Goal: Task Accomplishment & Management: Manage account settings

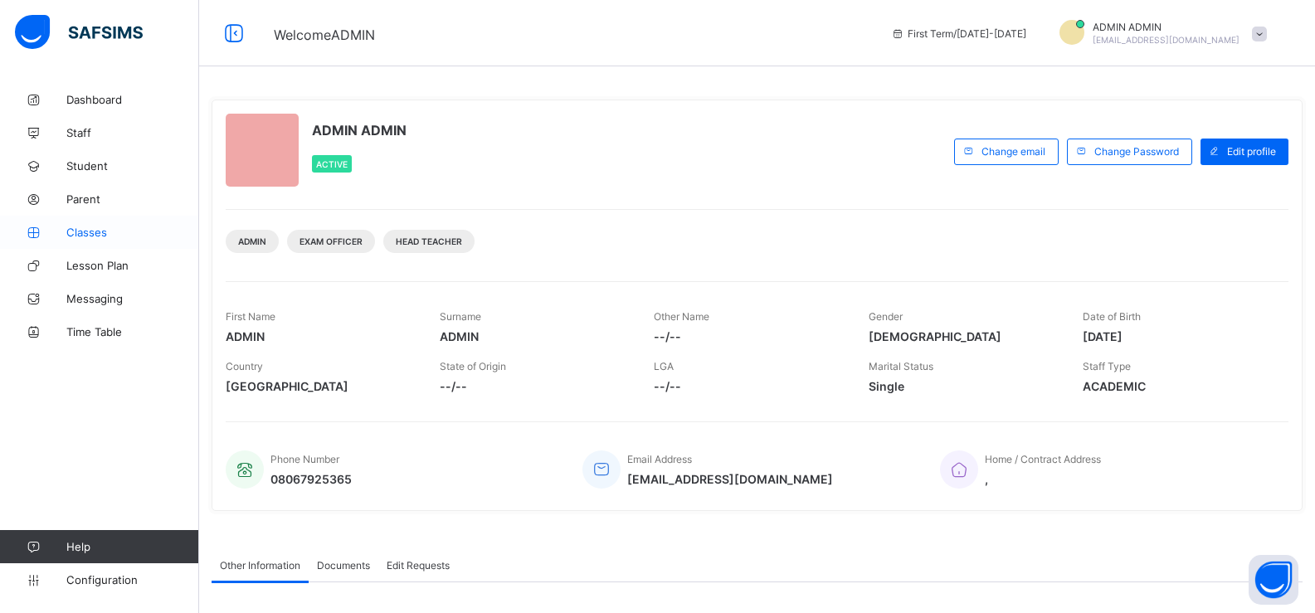
click at [74, 234] on span "Classes" at bounding box center [132, 232] width 133 height 13
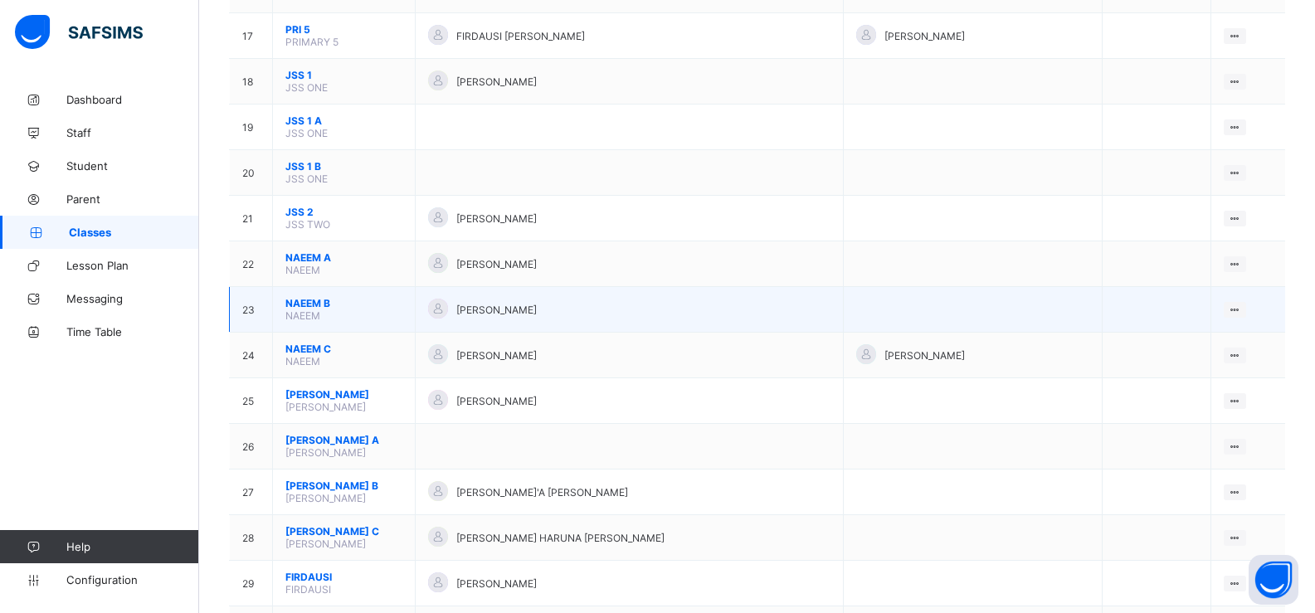
scroll to position [913, 0]
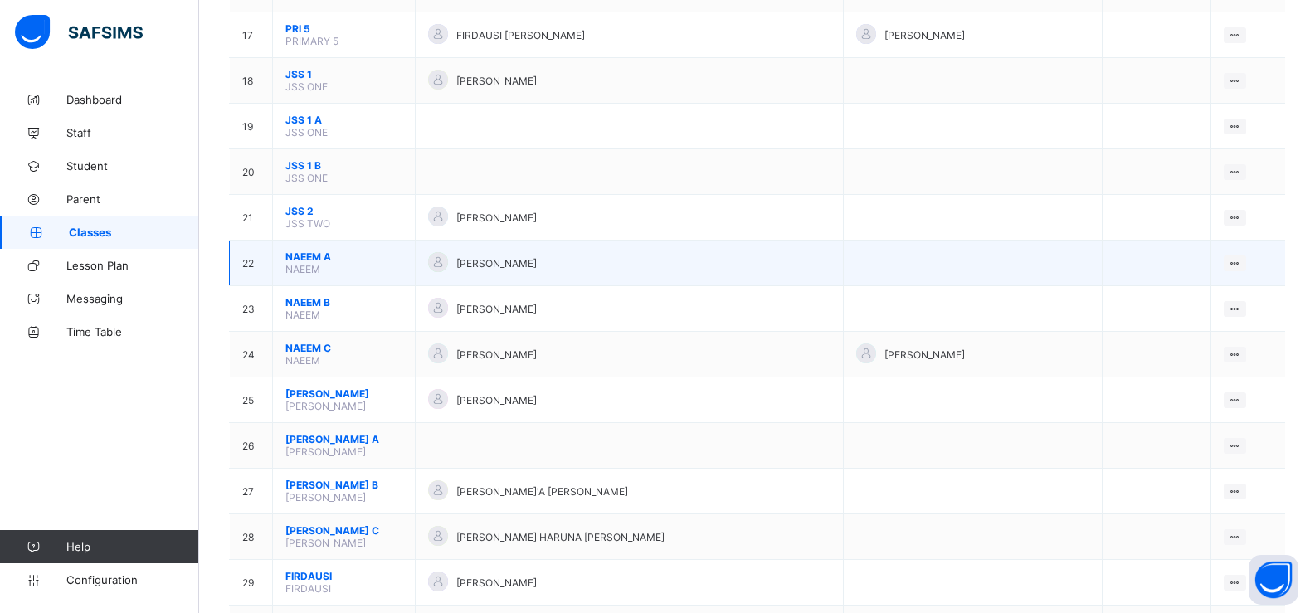
click at [310, 256] on span "NAEEM A" at bounding box center [343, 257] width 117 height 12
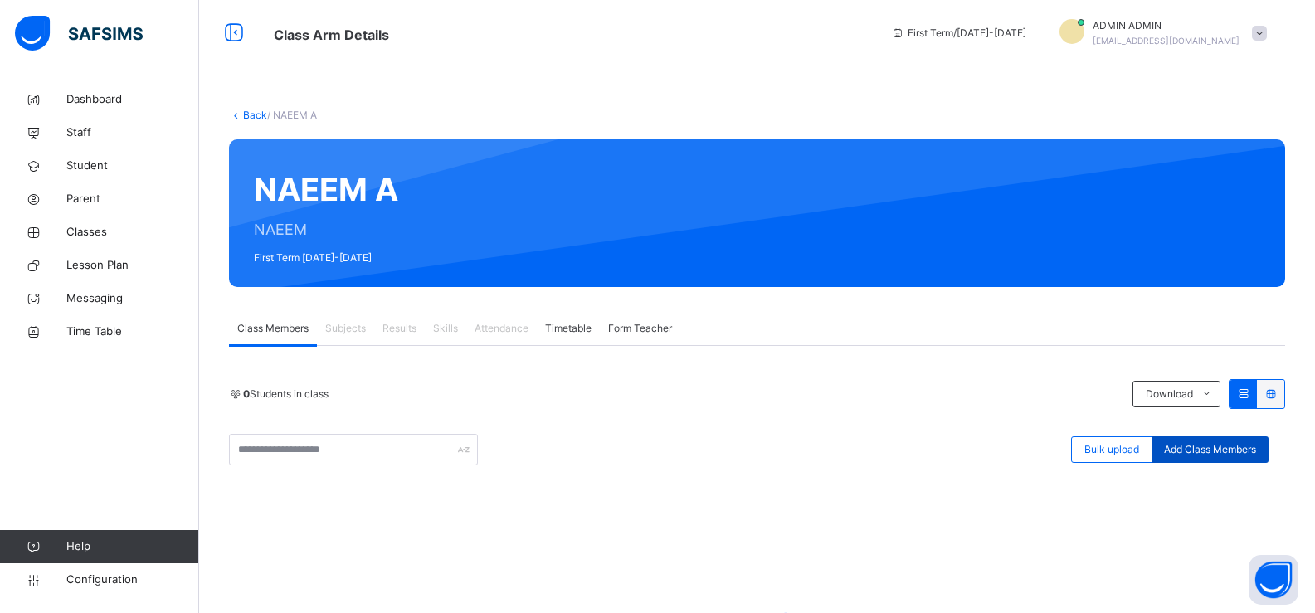
click at [1231, 451] on span "Add Class Members" at bounding box center [1210, 449] width 92 height 15
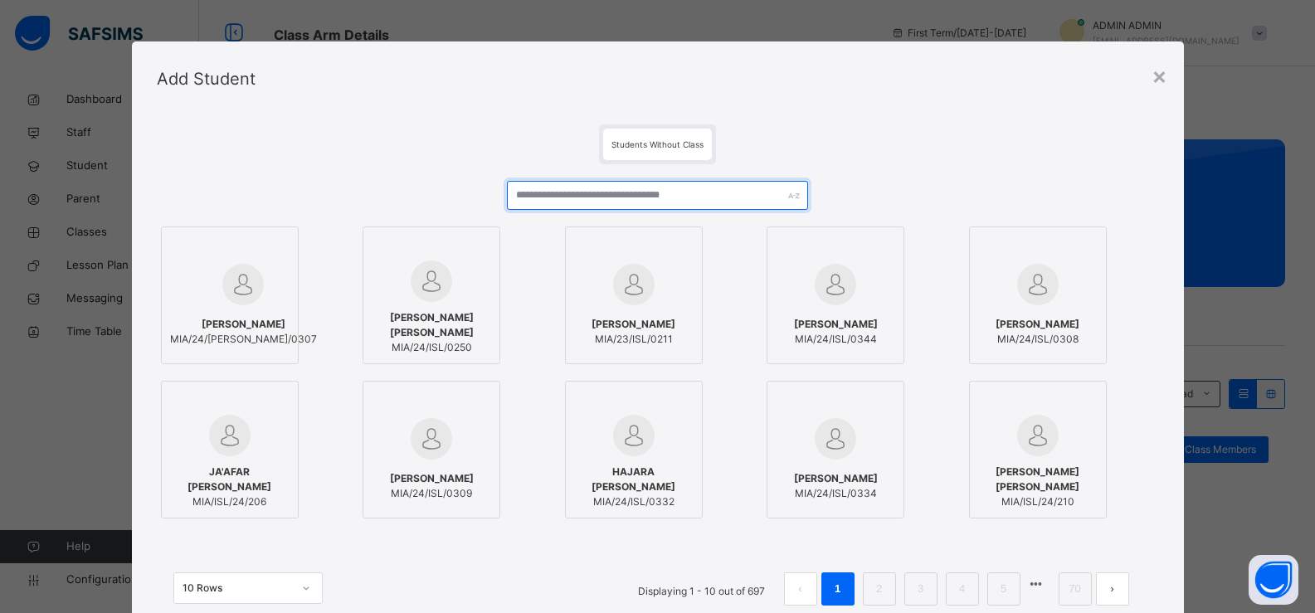
click at [623, 198] on input "text" at bounding box center [657, 195] width 300 height 29
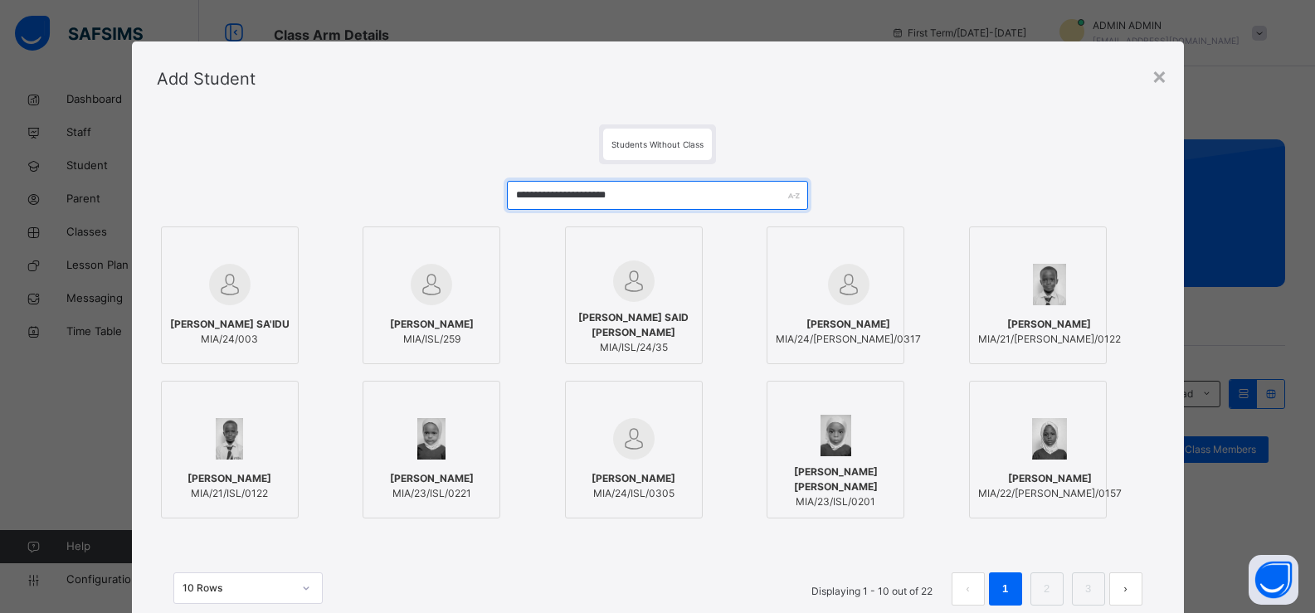
type input "**********"
click at [440, 326] on span "[PERSON_NAME]" at bounding box center [432, 324] width 84 height 15
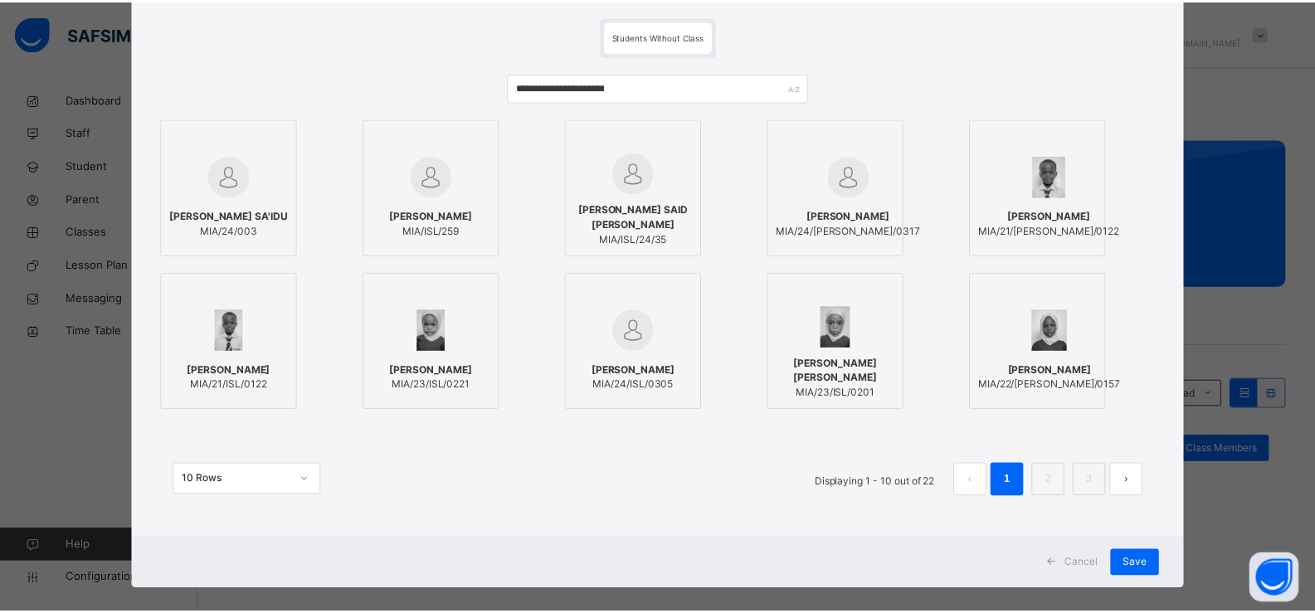
scroll to position [127, 0]
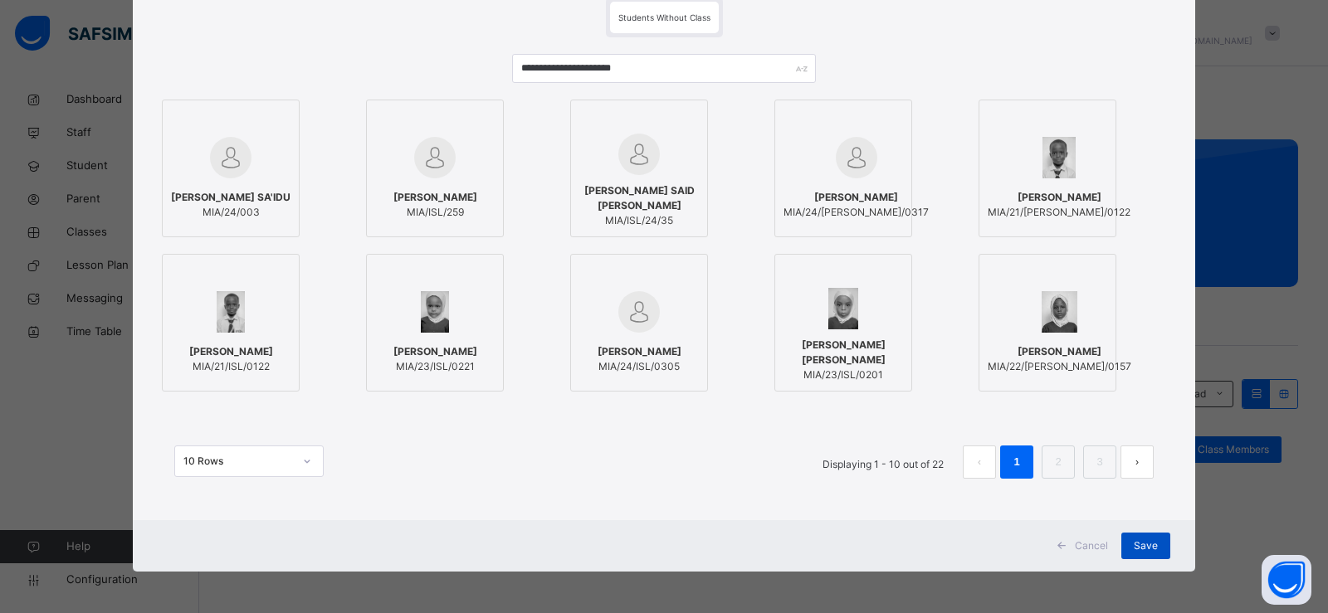
click at [1148, 553] on div "Save" at bounding box center [1145, 546] width 49 height 27
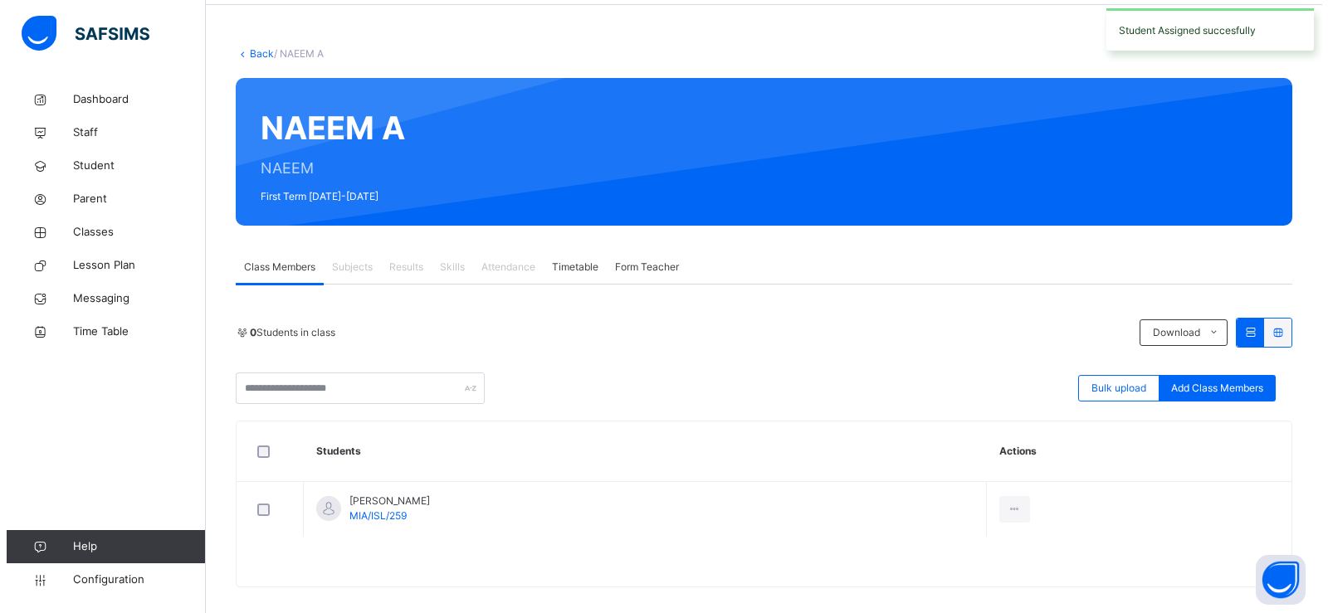
scroll to position [77, 0]
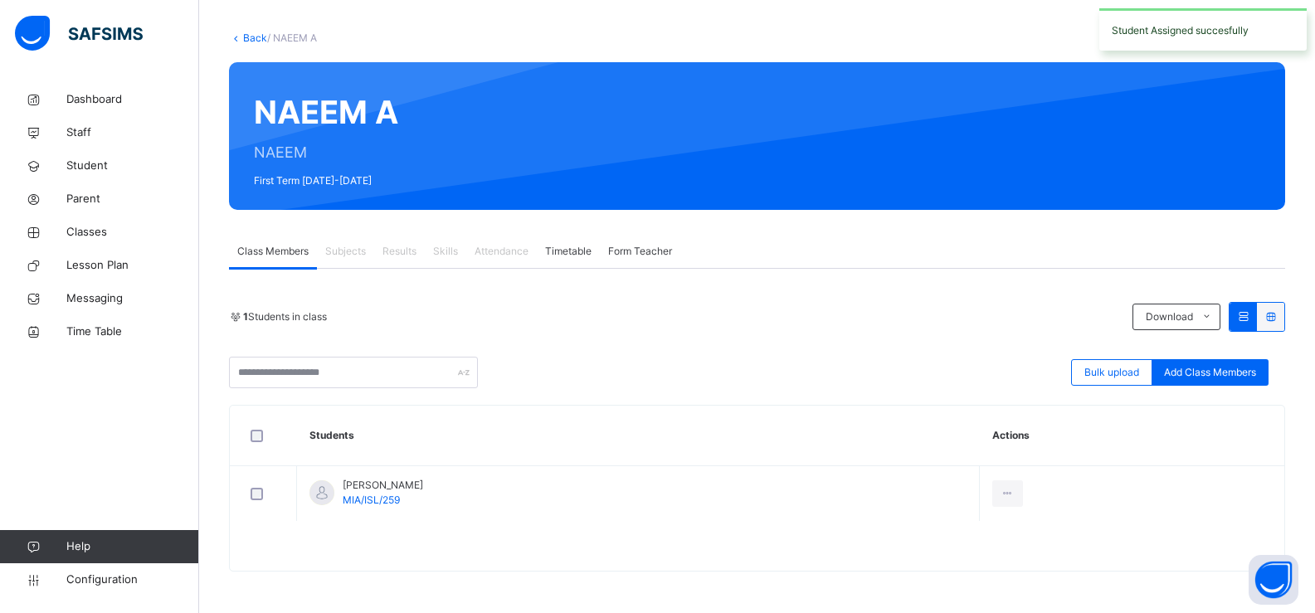
click at [1219, 367] on span "Add Class Members" at bounding box center [1210, 372] width 92 height 15
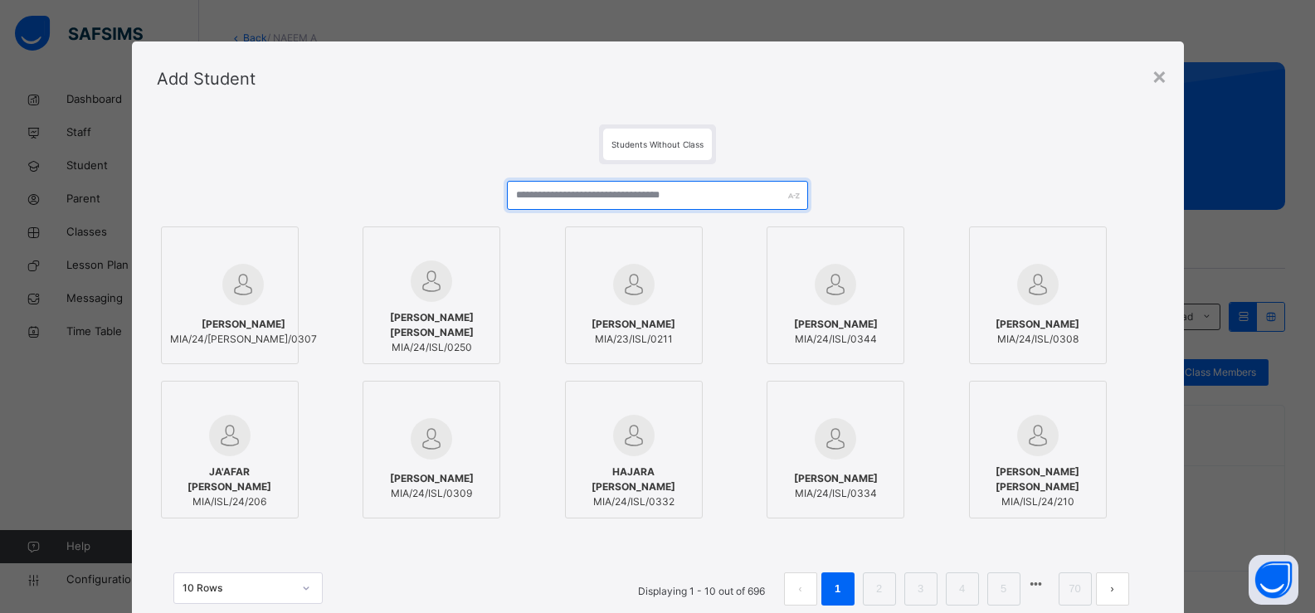
click at [590, 197] on input "text" at bounding box center [657, 195] width 300 height 29
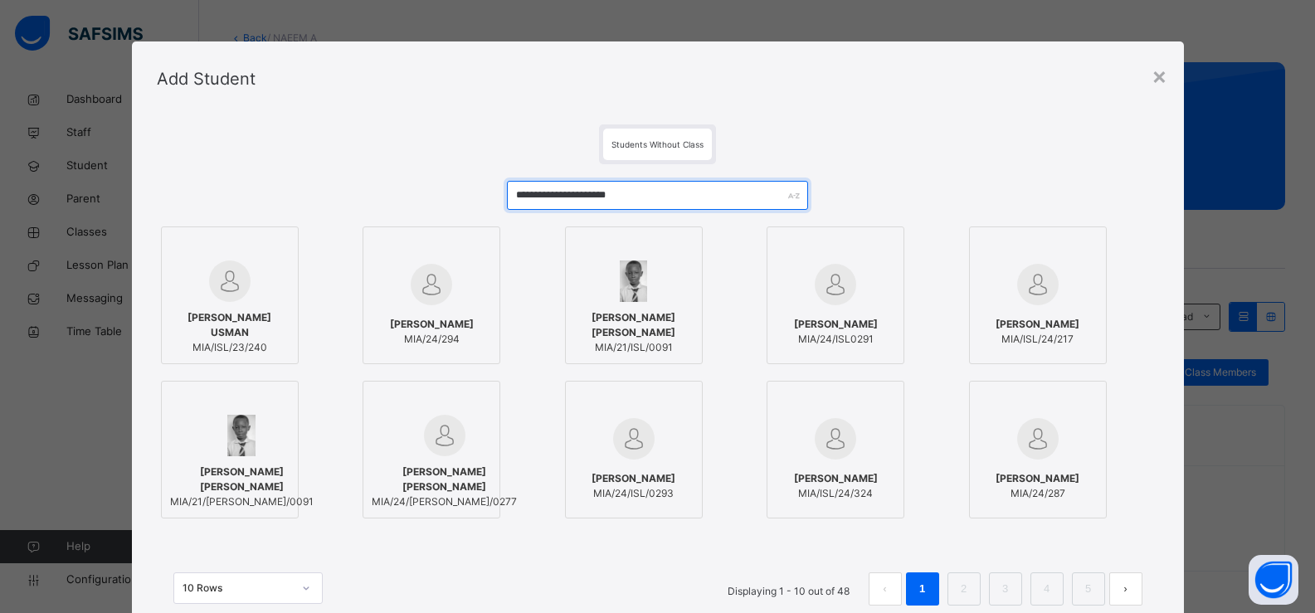
type input "**********"
click at [221, 314] on span "[PERSON_NAME] USMAN" at bounding box center [229, 325] width 119 height 30
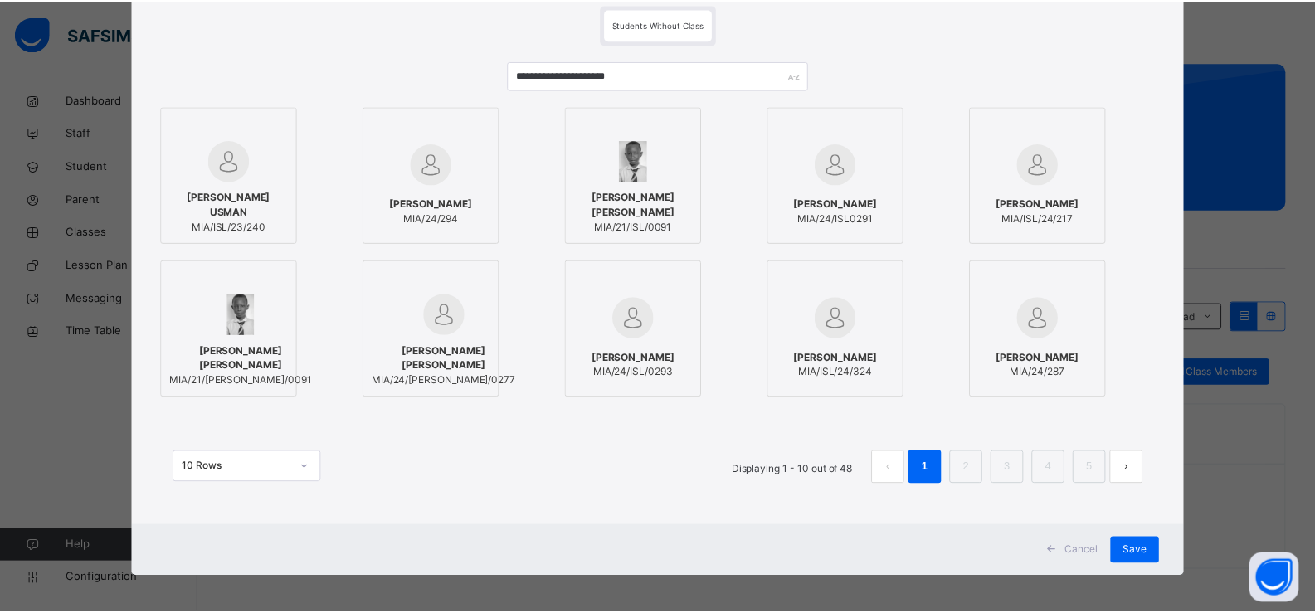
scroll to position [127, 0]
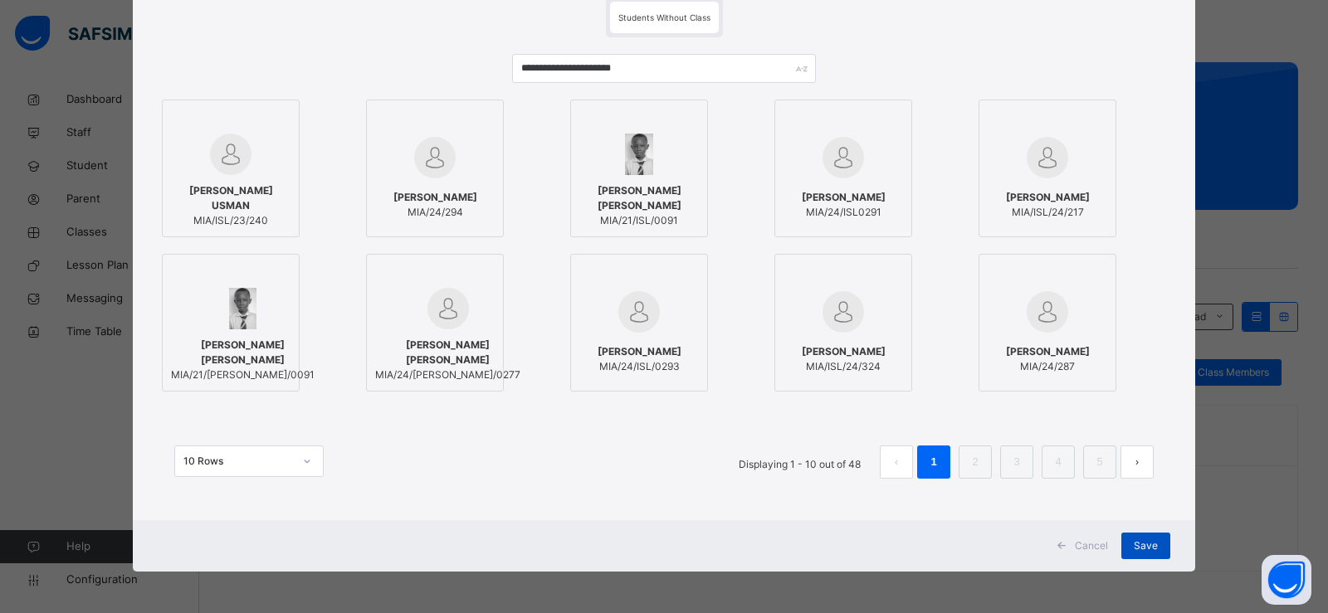
click at [1144, 547] on span "Save" at bounding box center [1146, 546] width 24 height 15
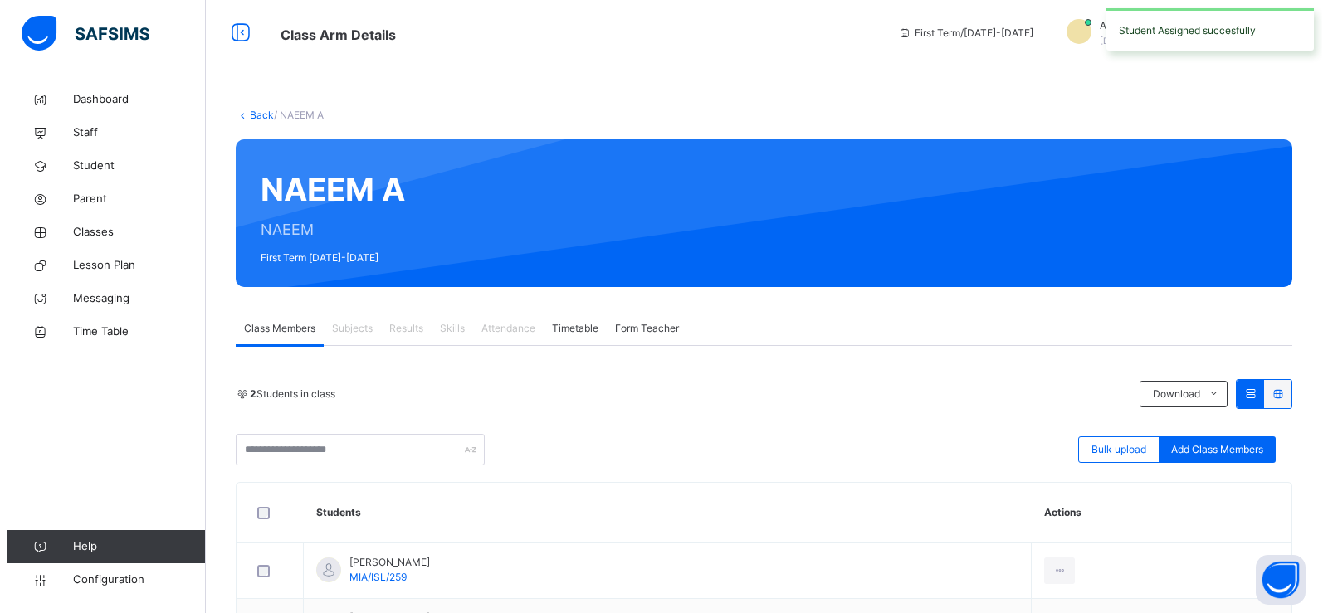
scroll to position [133, 0]
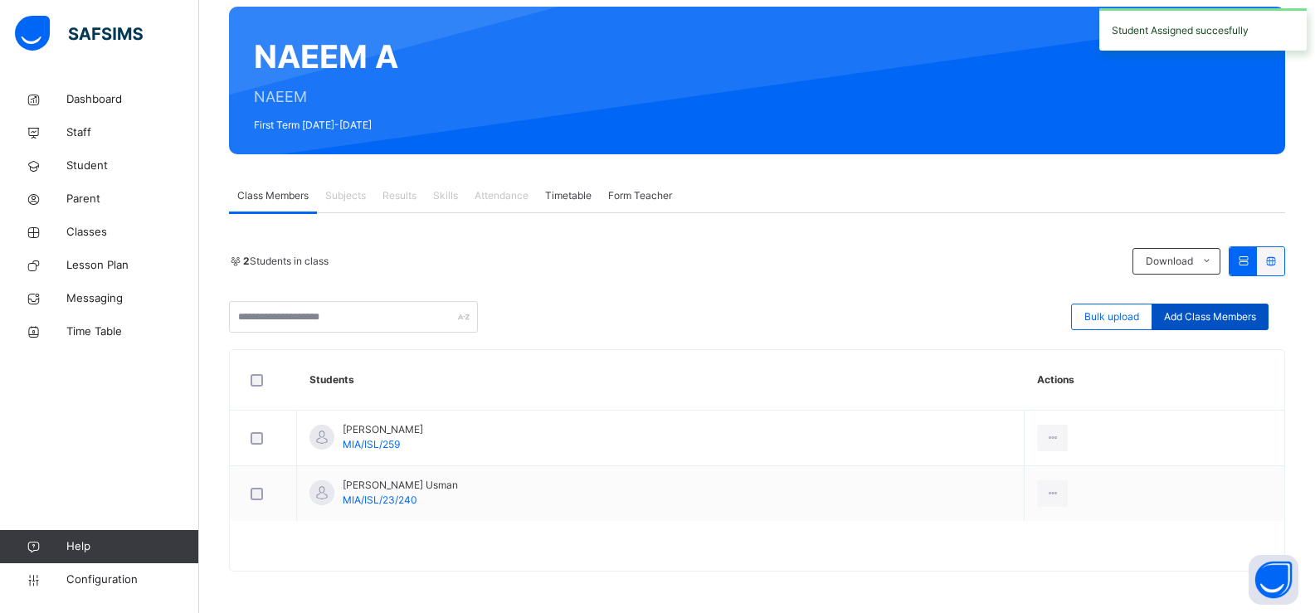
click at [1256, 315] on span "Add Class Members" at bounding box center [1210, 317] width 92 height 15
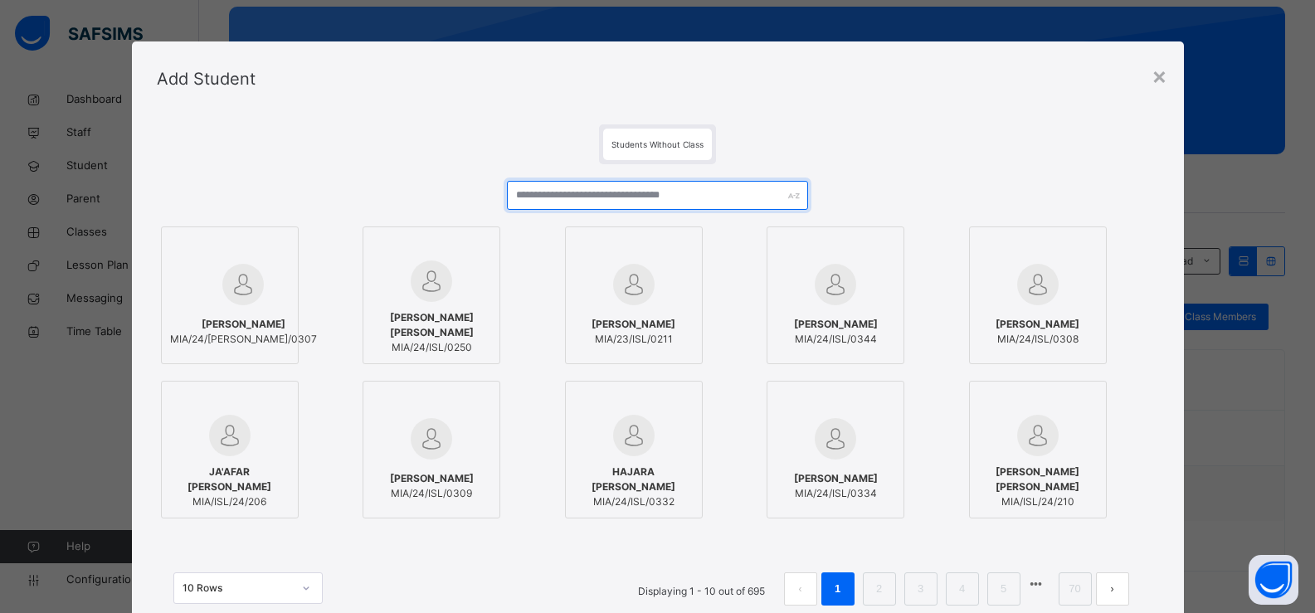
click at [519, 194] on input "text" at bounding box center [657, 195] width 300 height 29
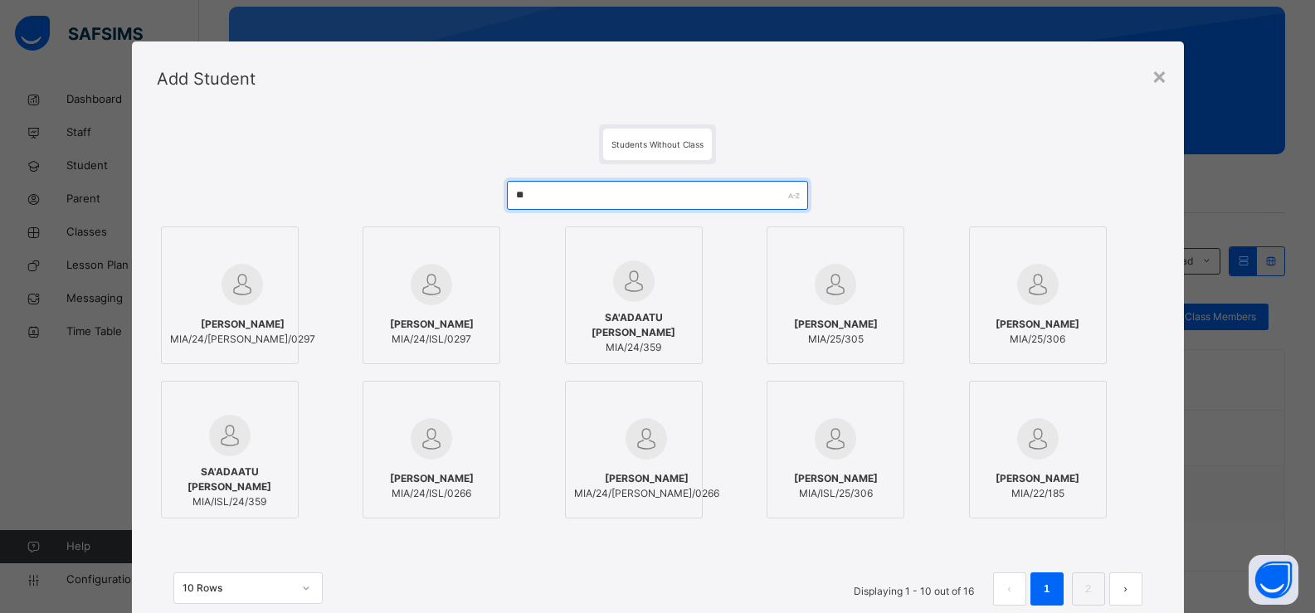
type input "*"
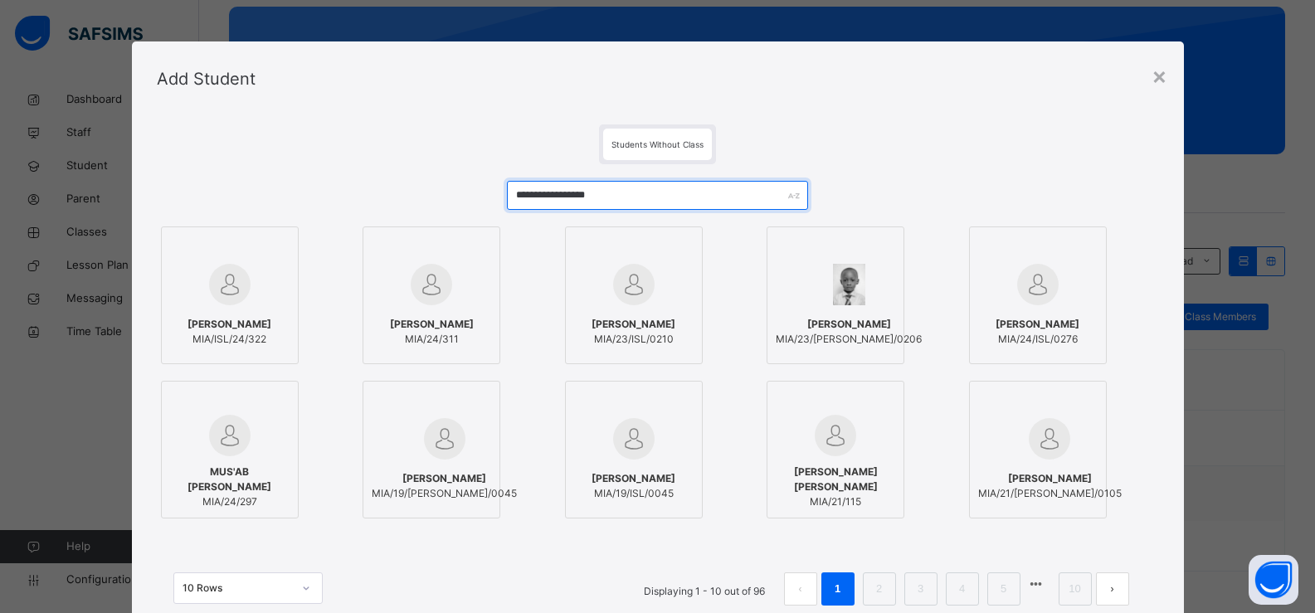
type input "**********"
click at [433, 344] on span "MIA/24/311" at bounding box center [432, 339] width 84 height 15
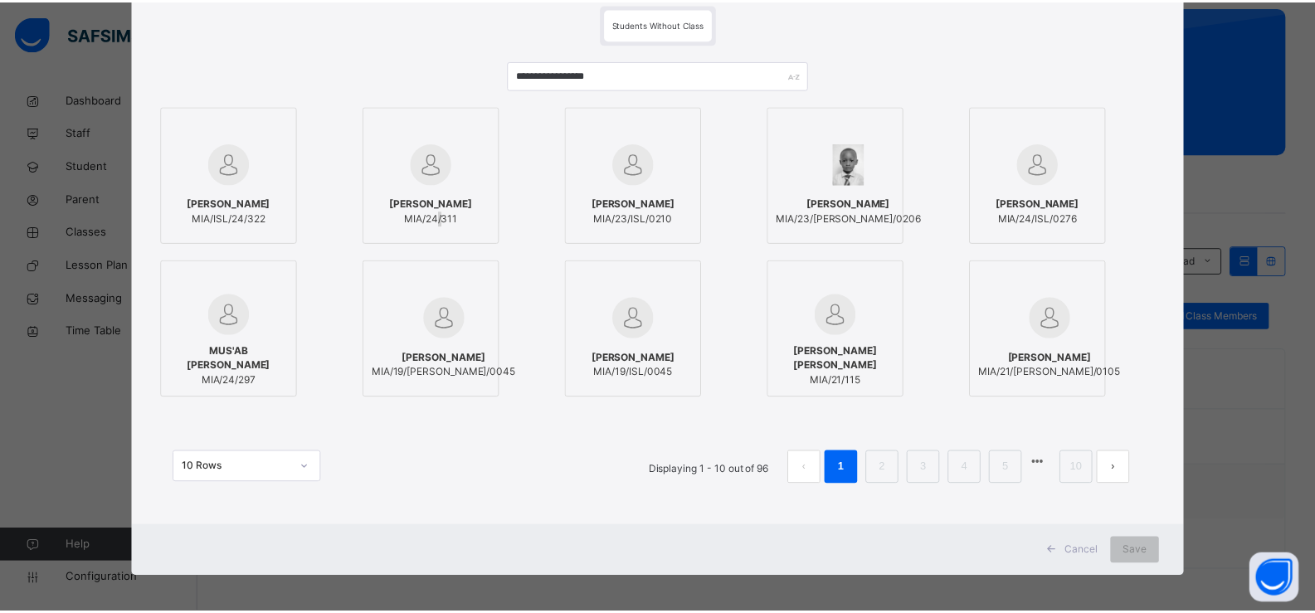
scroll to position [127, 0]
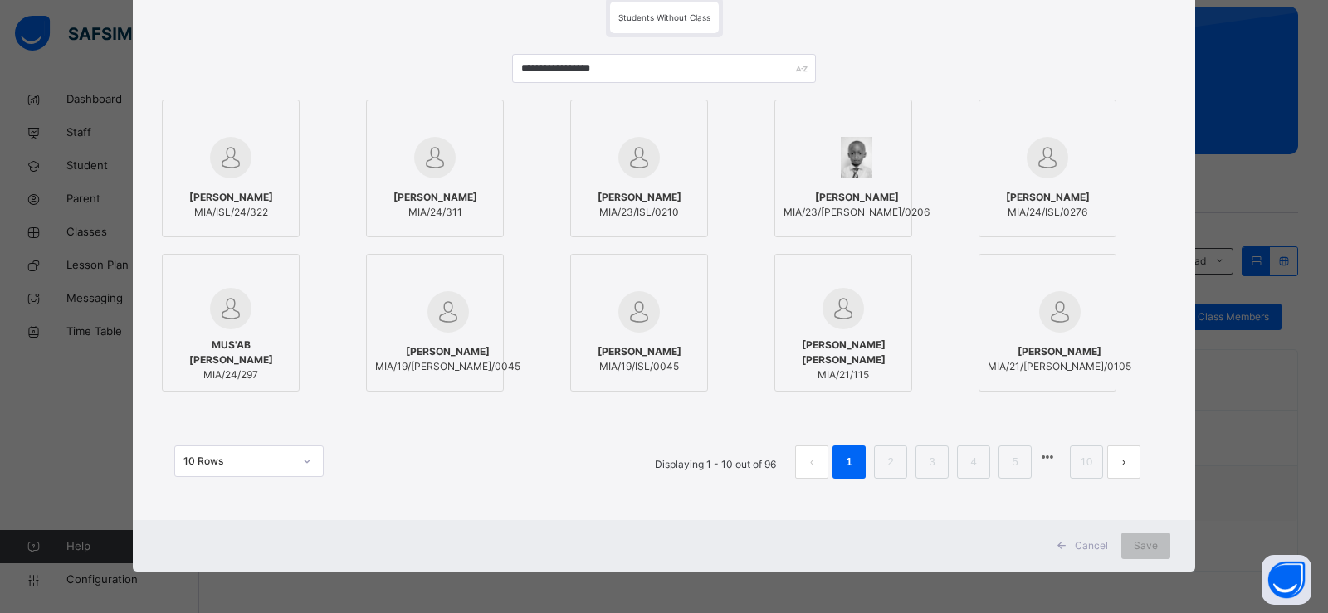
click at [423, 207] on span "MIA/24/311" at bounding box center [435, 212] width 84 height 15
click at [417, 181] on div at bounding box center [434, 158] width 119 height 48
click at [446, 140] on img at bounding box center [434, 157] width 41 height 41
click at [1148, 539] on span "Save" at bounding box center [1146, 546] width 24 height 15
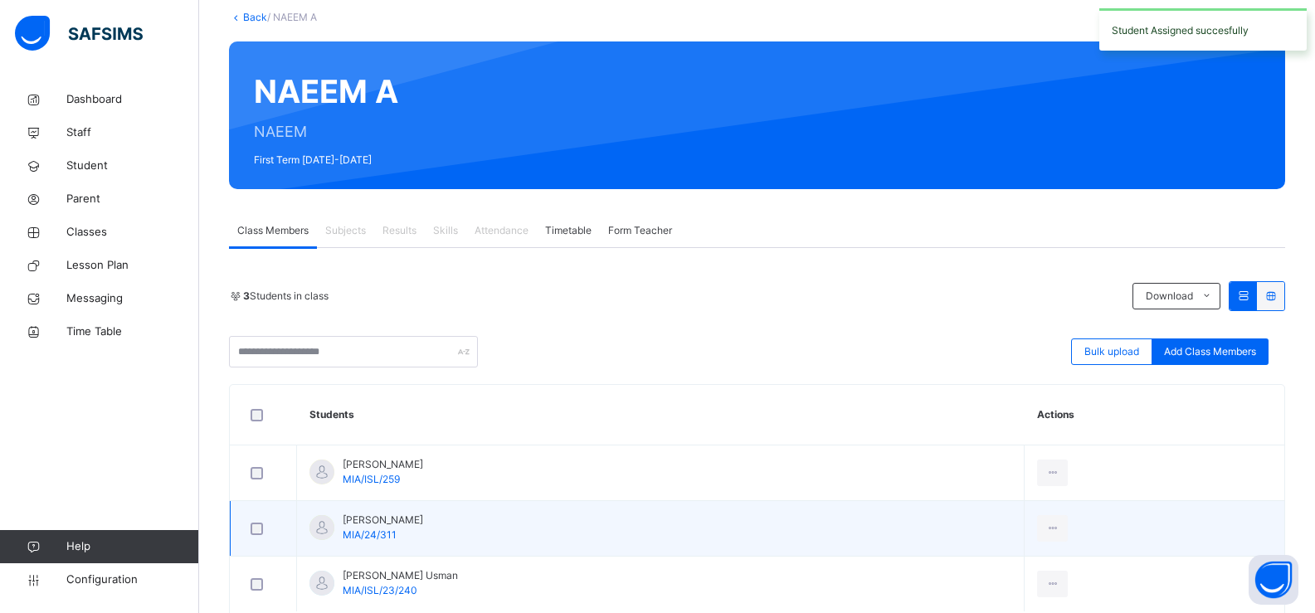
scroll to position [188, 0]
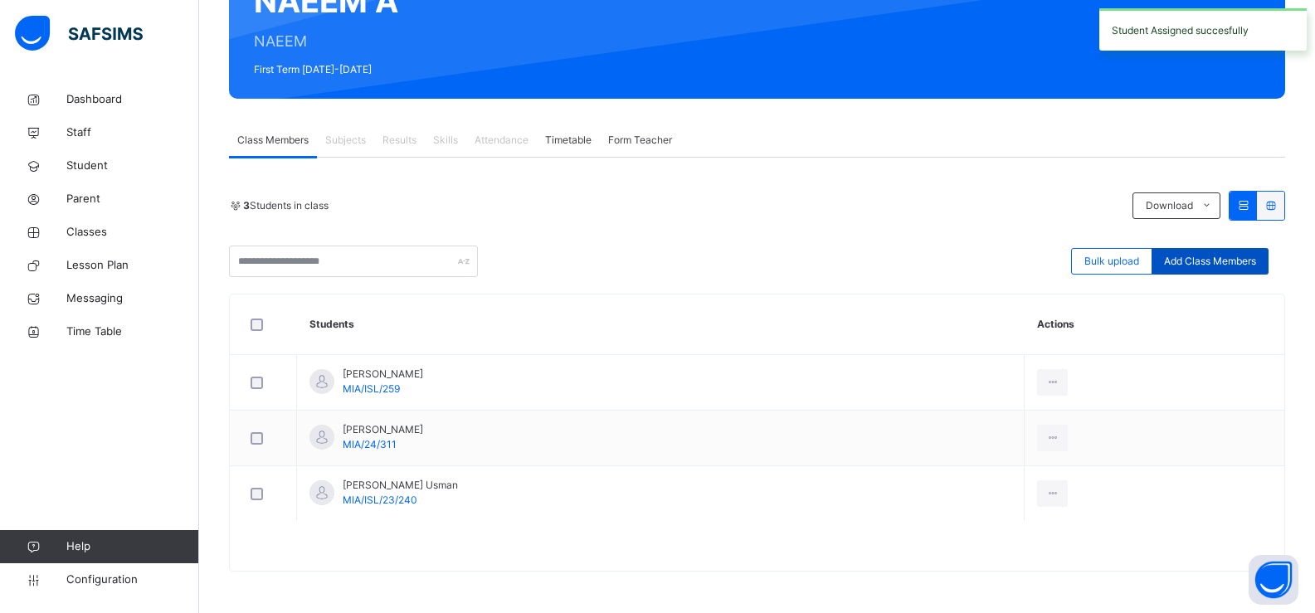
click at [1236, 263] on span "Add Class Members" at bounding box center [1210, 261] width 92 height 15
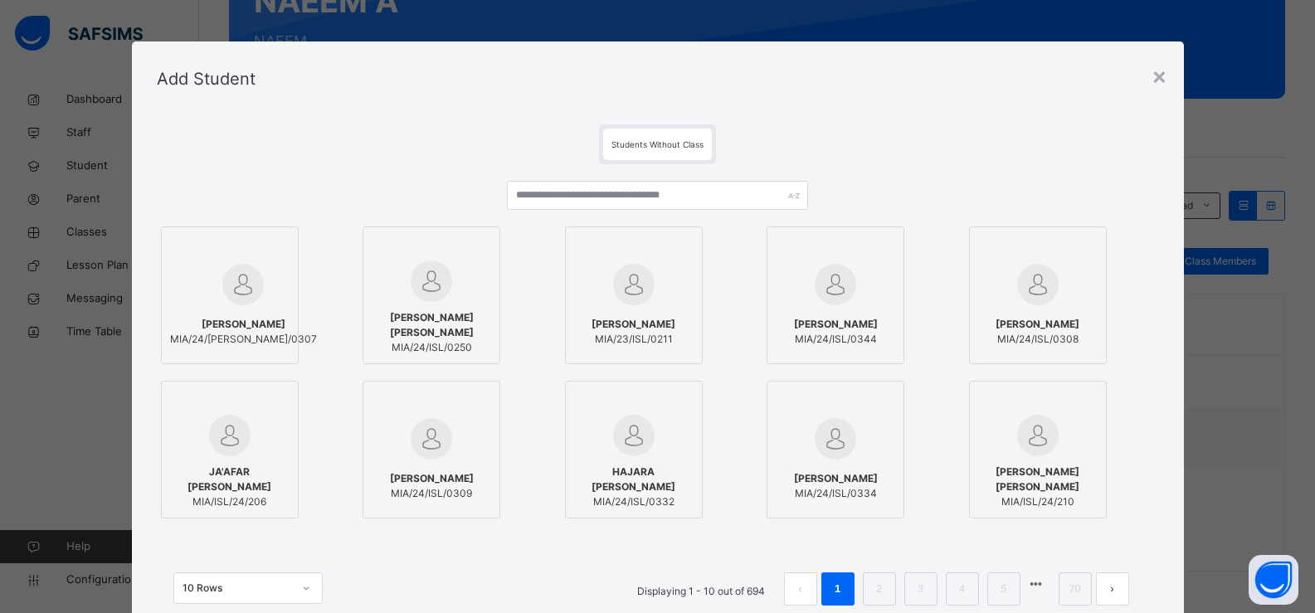
drag, startPoint x: 833, startPoint y: 183, endPoint x: 823, endPoint y: 183, distance: 10.0
click at [830, 183] on div "Students Without Class [PERSON_NAME]/24/[PERSON_NAME]/0307 [PERSON_NAME] [PERSO…" at bounding box center [658, 381] width 1052 height 531
click at [700, 202] on input "text" at bounding box center [657, 195] width 300 height 29
click at [701, 199] on input "text" at bounding box center [657, 195] width 300 height 29
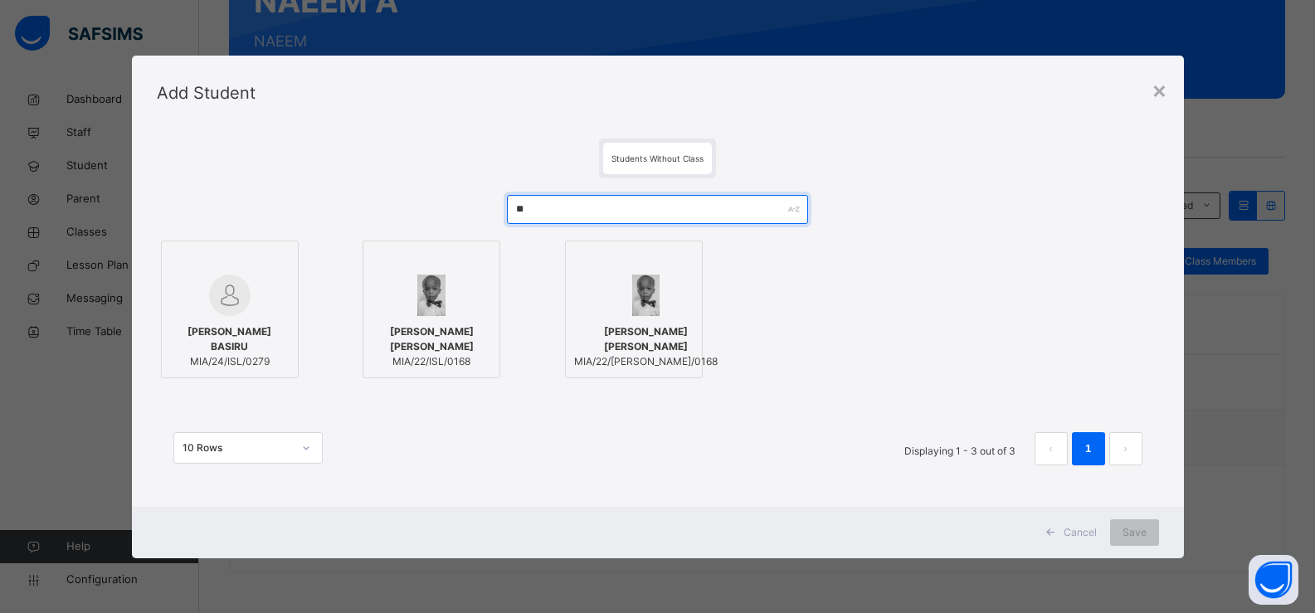
type input "*"
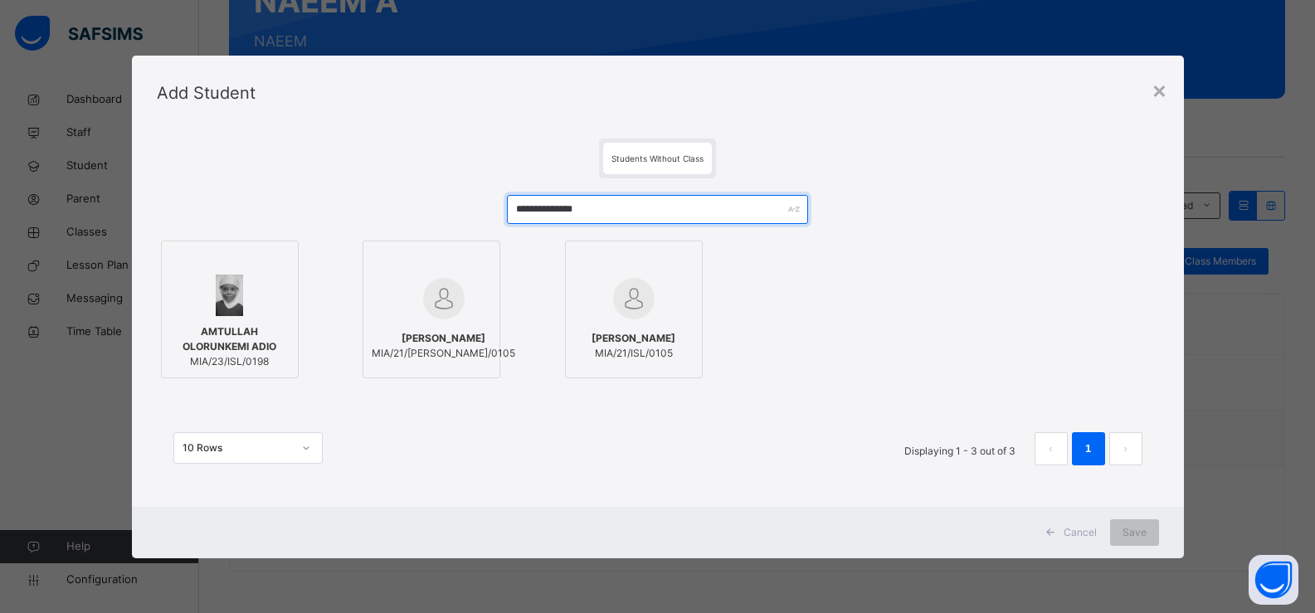
type input "**********"
click at [211, 344] on span "AMTULLAH OLORUNKEMI ADIO" at bounding box center [229, 339] width 119 height 30
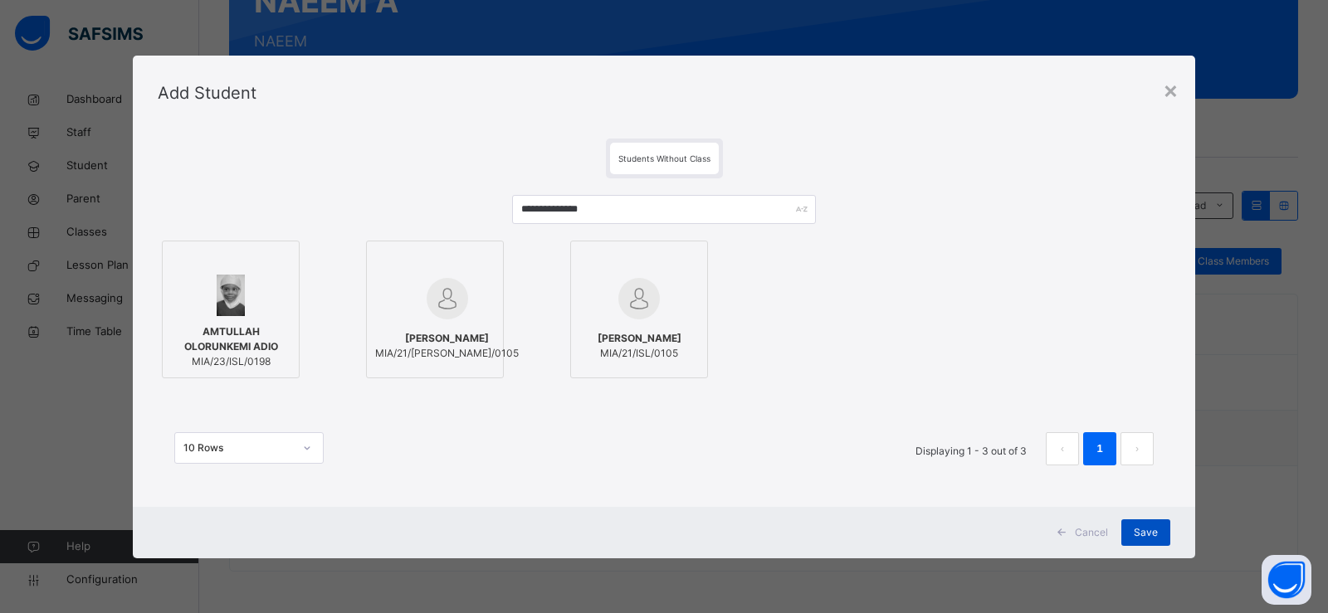
click at [1151, 523] on div "Save" at bounding box center [1145, 532] width 49 height 27
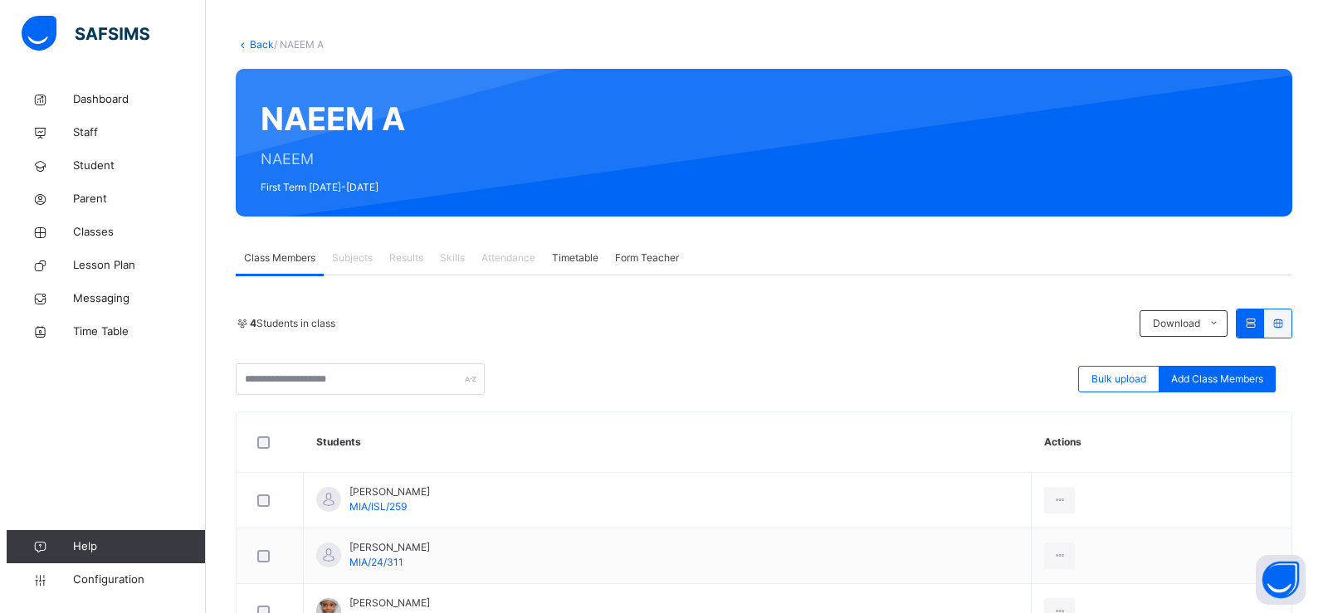
scroll to position [166, 0]
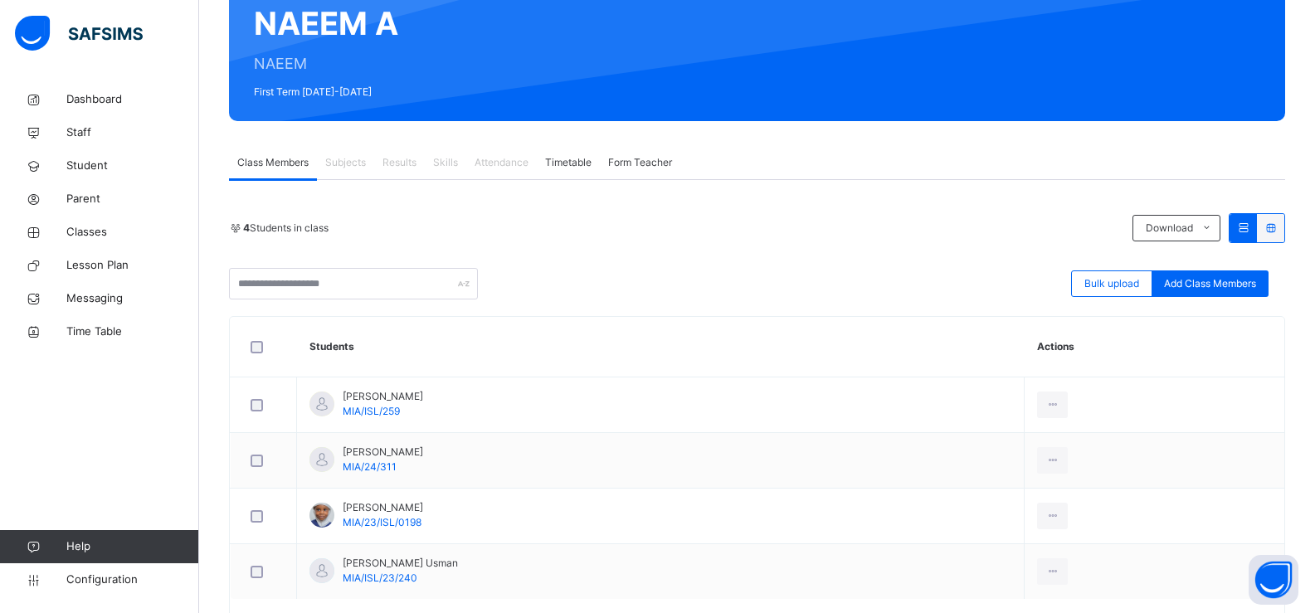
click at [1240, 280] on span "Add Class Members" at bounding box center [1210, 283] width 92 height 15
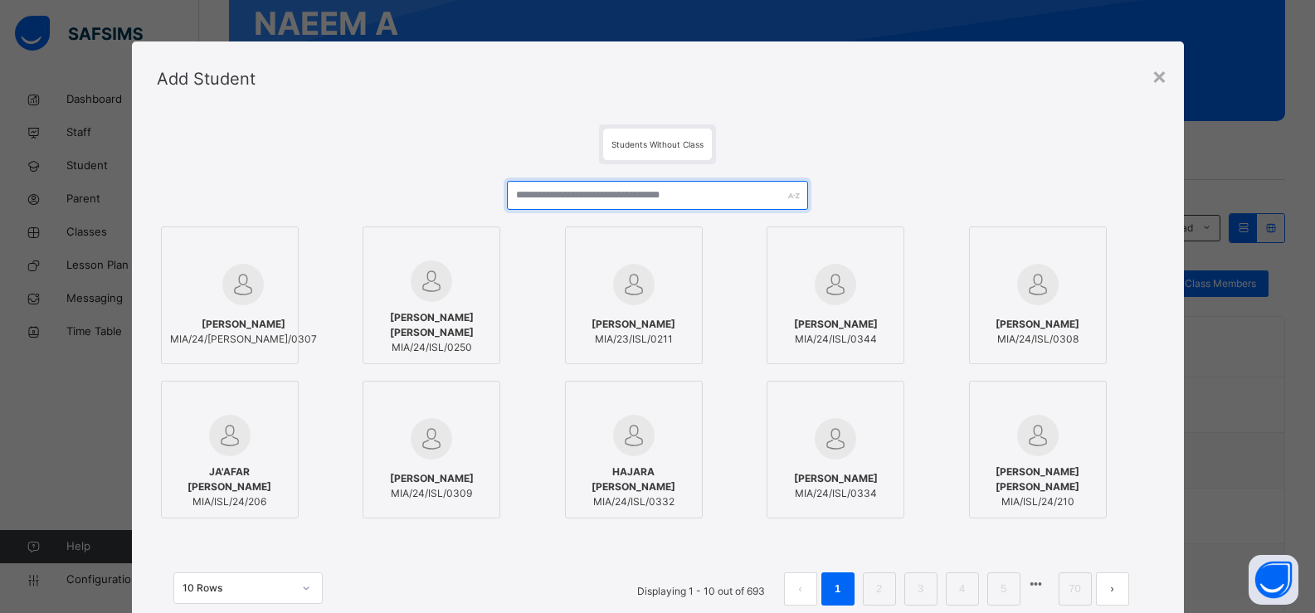
click at [596, 193] on input "text" at bounding box center [657, 195] width 300 height 29
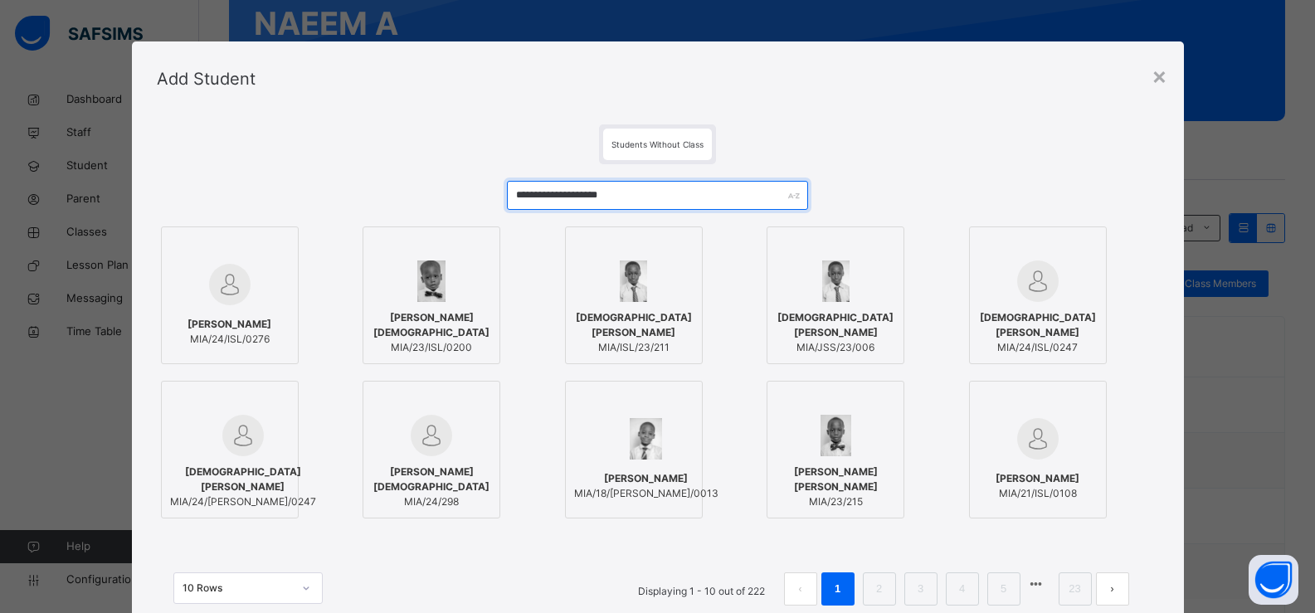
type input "**********"
click at [220, 319] on span "[PERSON_NAME]" at bounding box center [230, 324] width 84 height 15
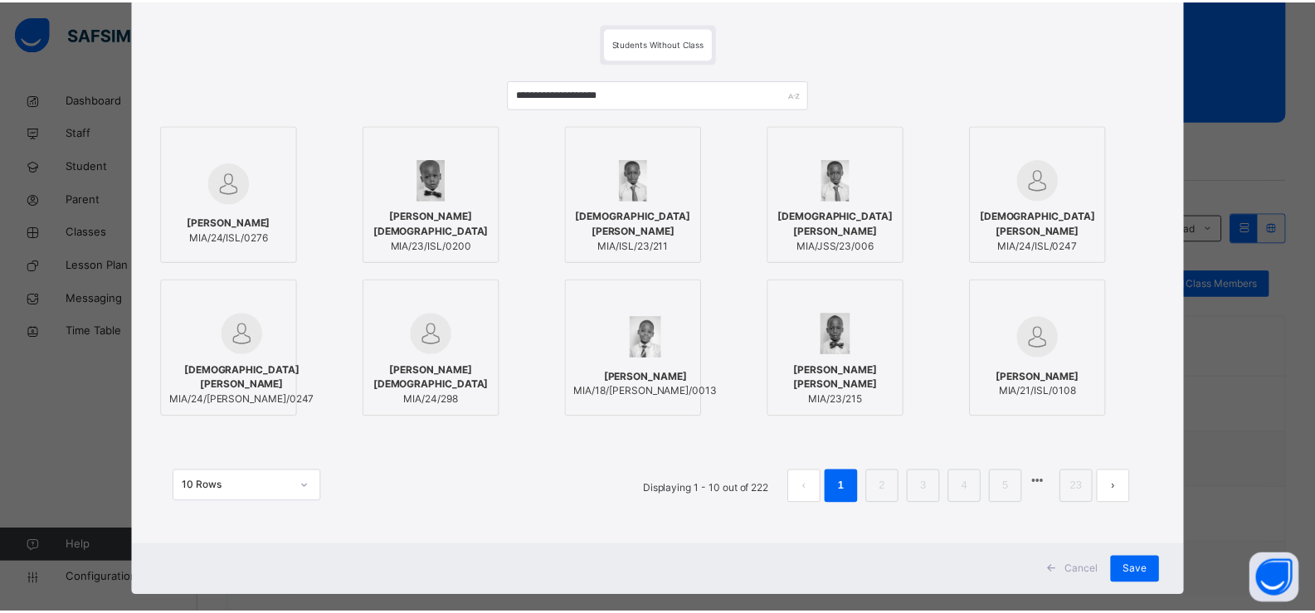
scroll to position [127, 0]
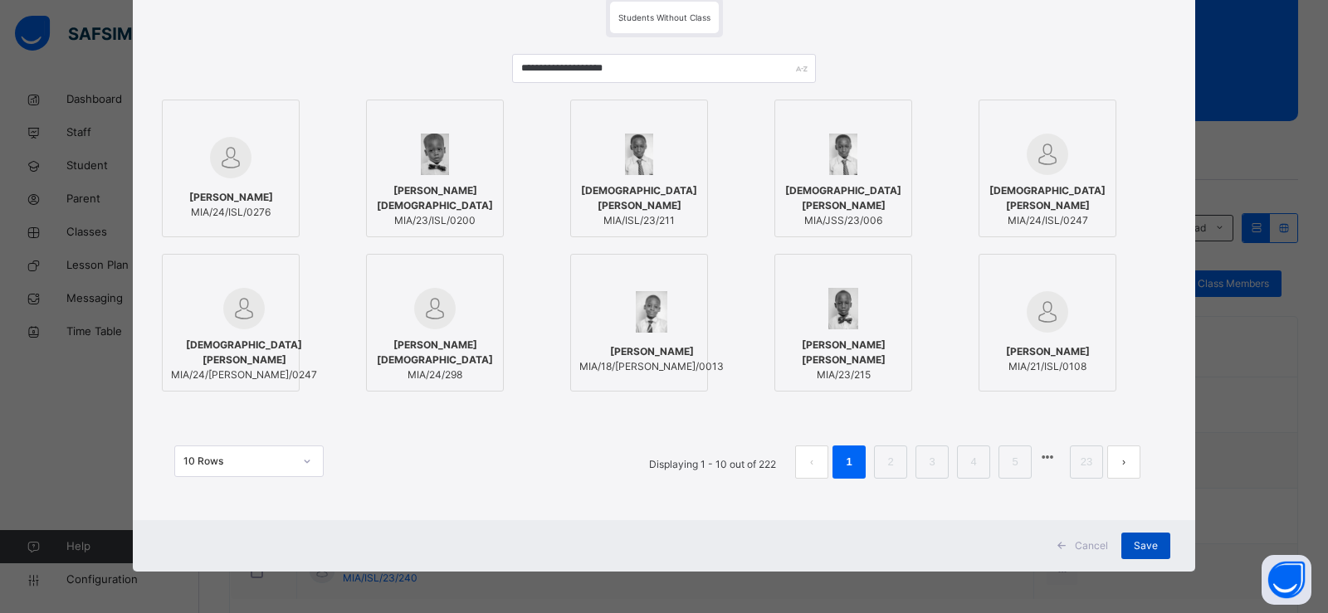
click at [1149, 539] on span "Save" at bounding box center [1146, 546] width 24 height 15
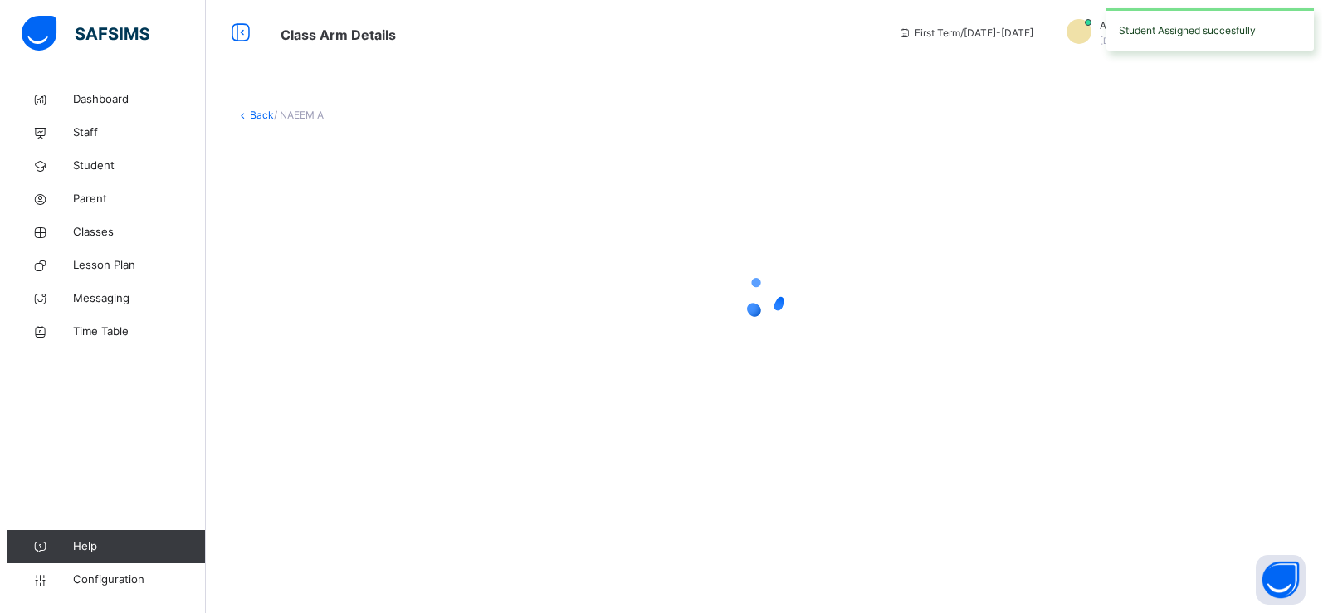
scroll to position [0, 0]
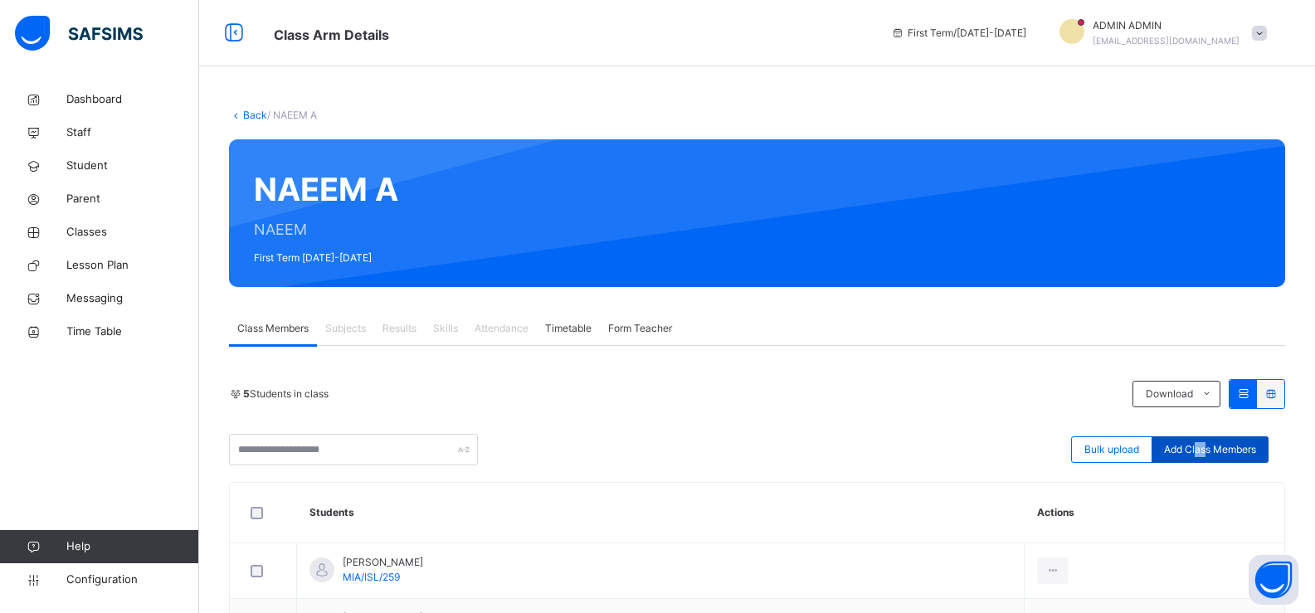
click at [1217, 438] on div "Add Class Members" at bounding box center [1210, 449] width 117 height 27
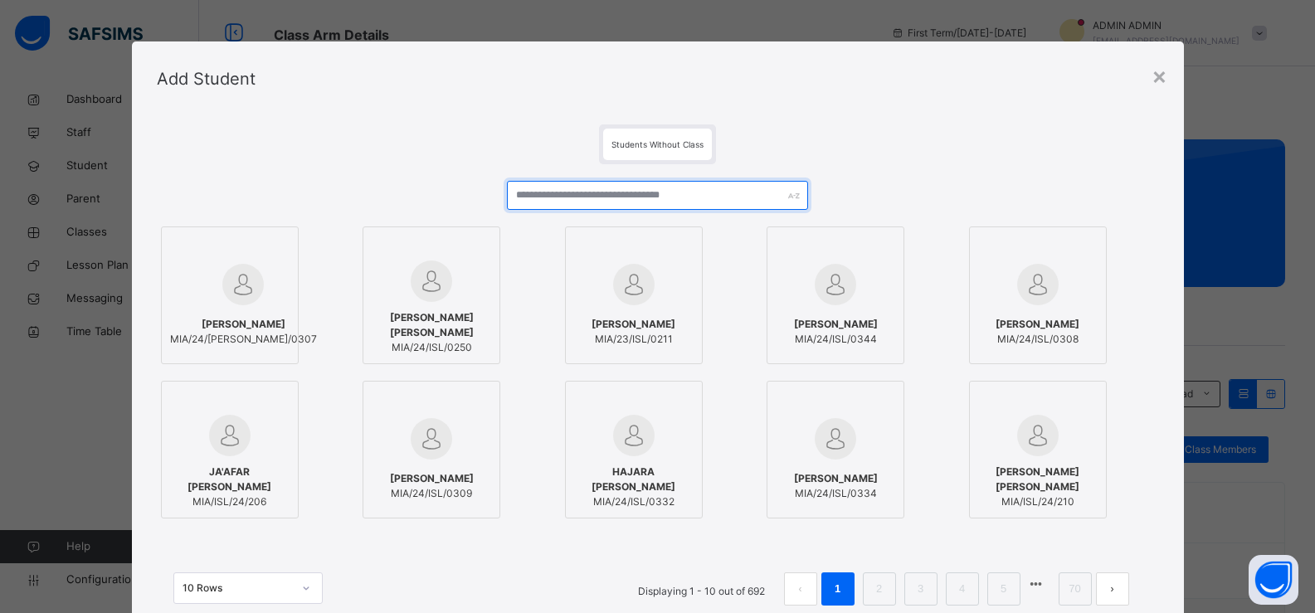
click at [568, 192] on input "text" at bounding box center [657, 195] width 300 height 29
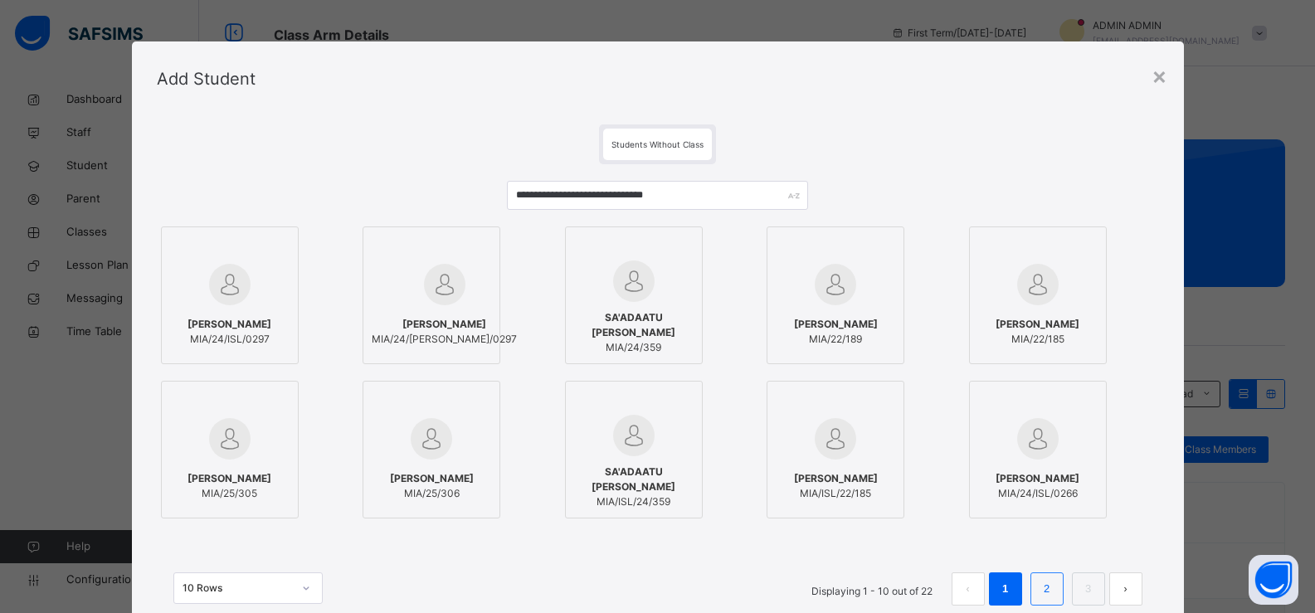
click at [1039, 595] on link "2" at bounding box center [1047, 589] width 16 height 22
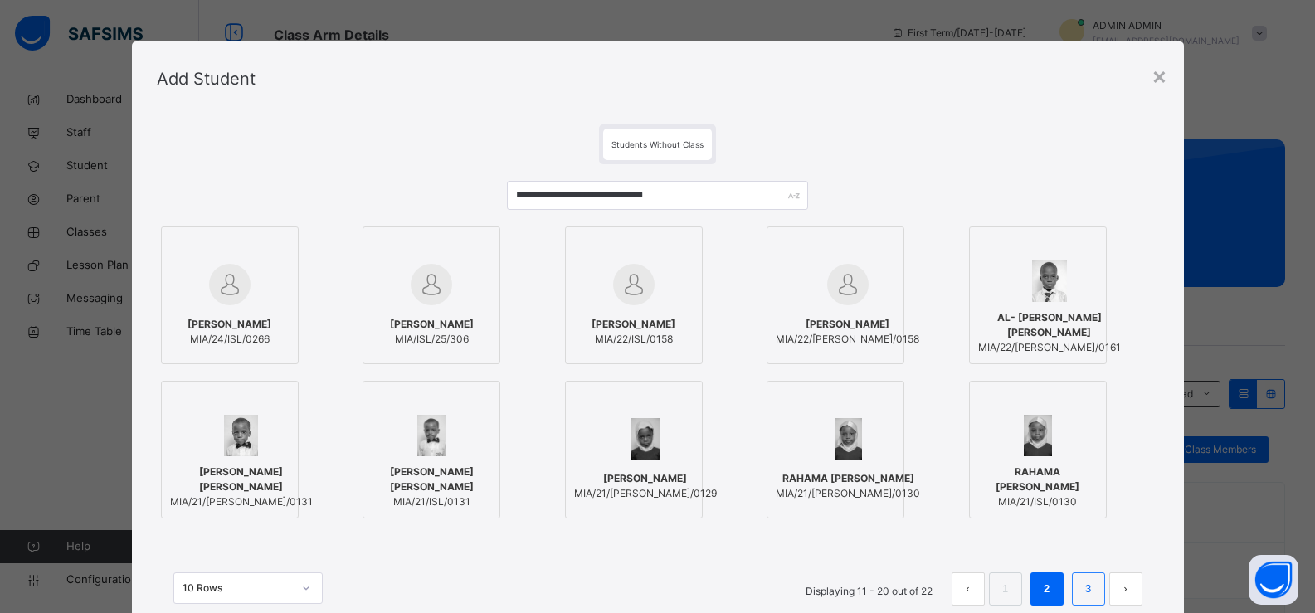
click at [1095, 591] on link "3" at bounding box center [1088, 589] width 16 height 22
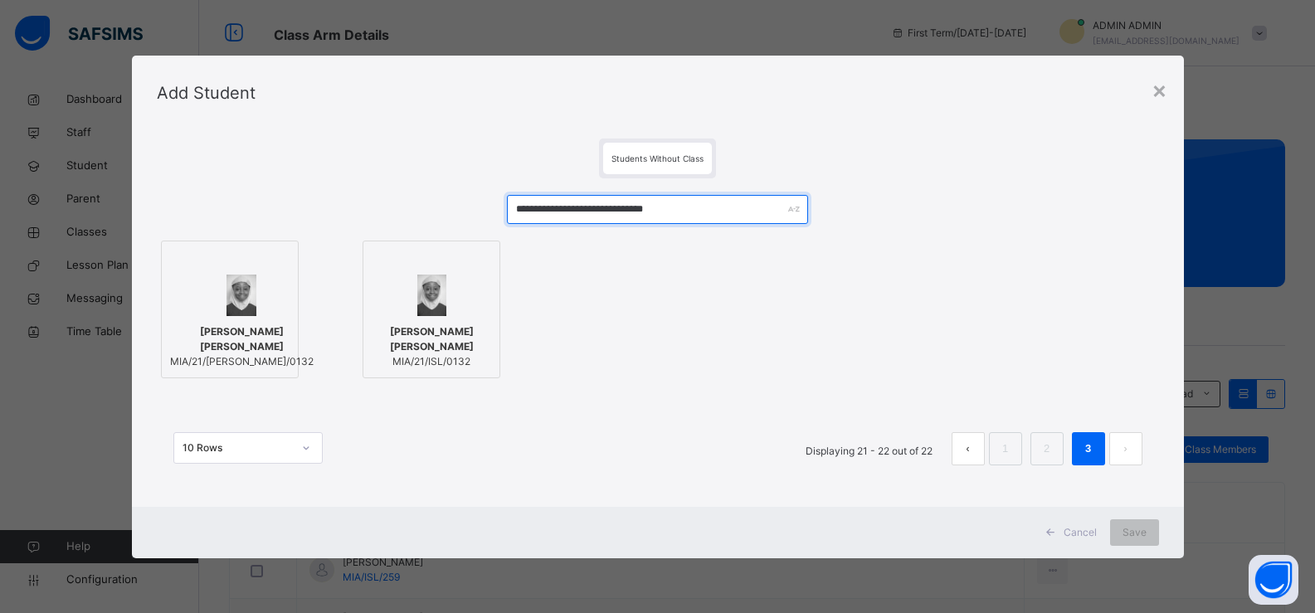
click at [745, 209] on input "**********" at bounding box center [657, 209] width 300 height 29
type input "*"
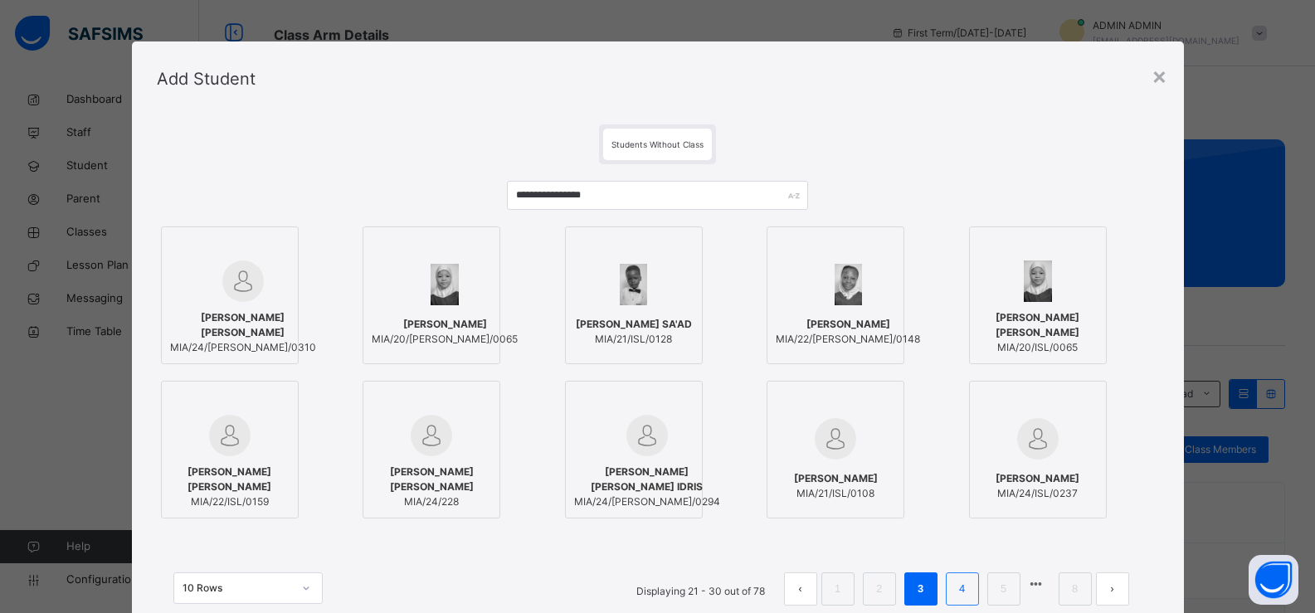
click at [958, 589] on link "4" at bounding box center [962, 589] width 16 height 22
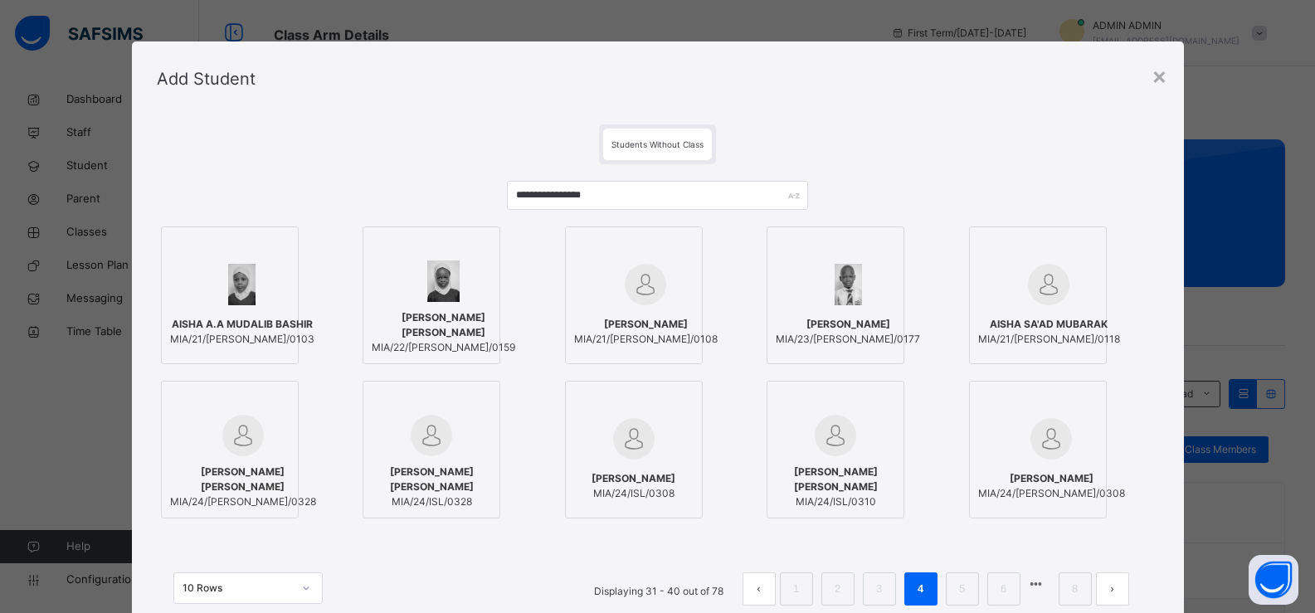
click at [957, 578] on link "5" at bounding box center [962, 589] width 16 height 22
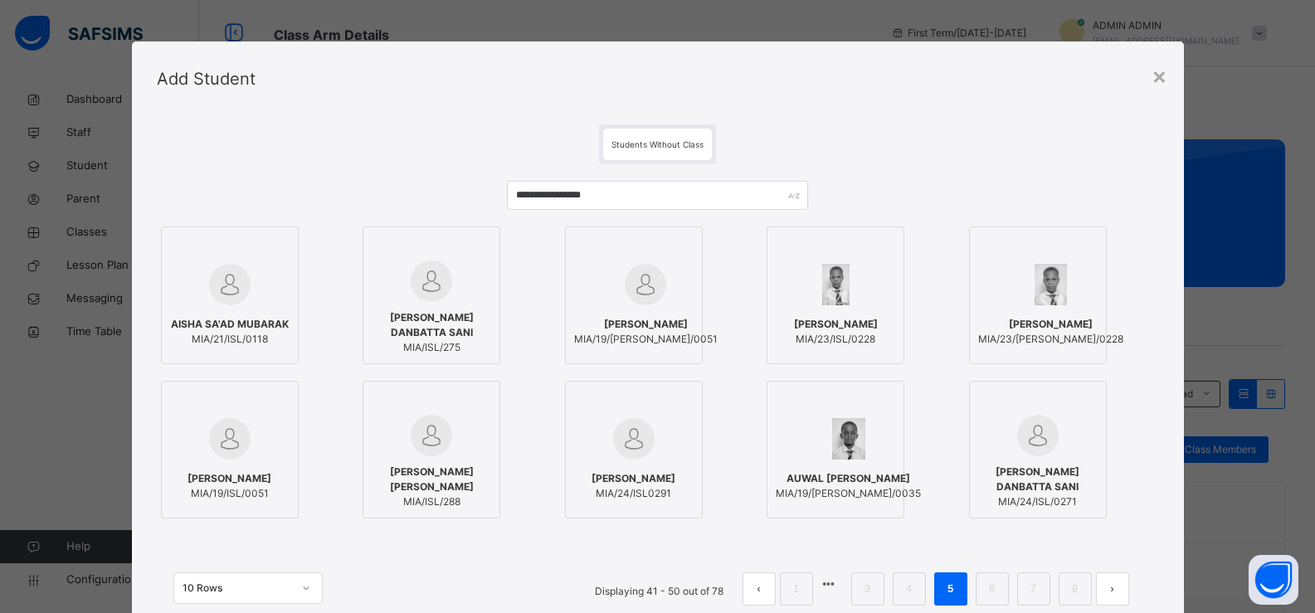
click at [993, 583] on link "6" at bounding box center [992, 589] width 16 height 22
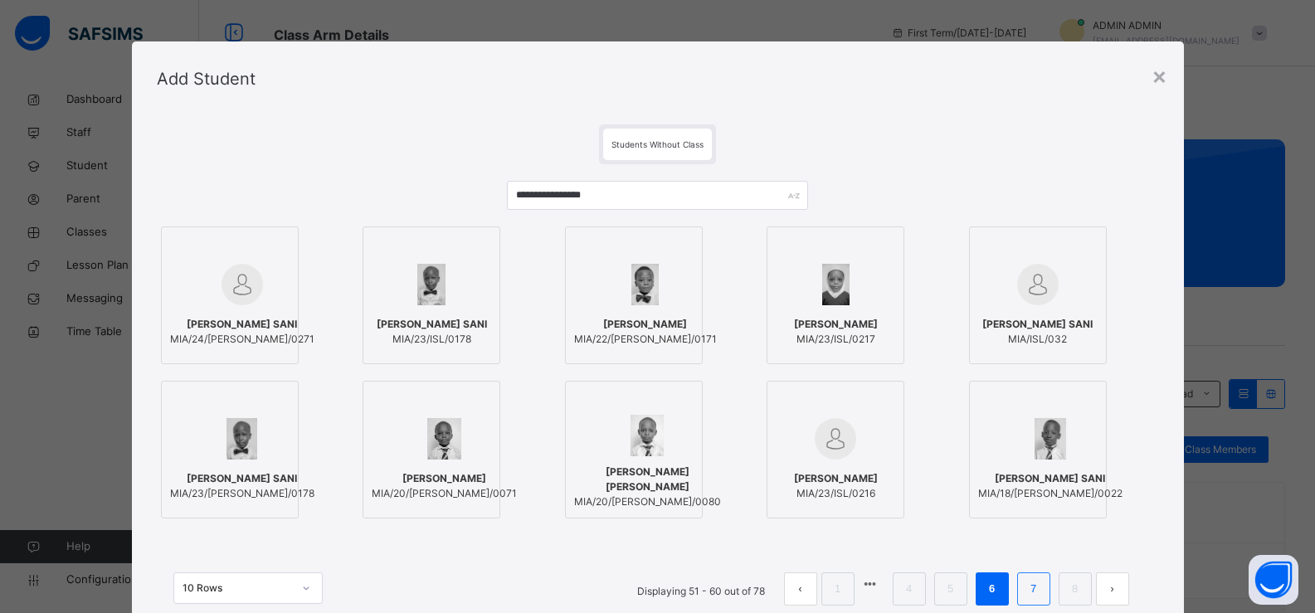
click at [1026, 586] on link "7" at bounding box center [1034, 589] width 16 height 22
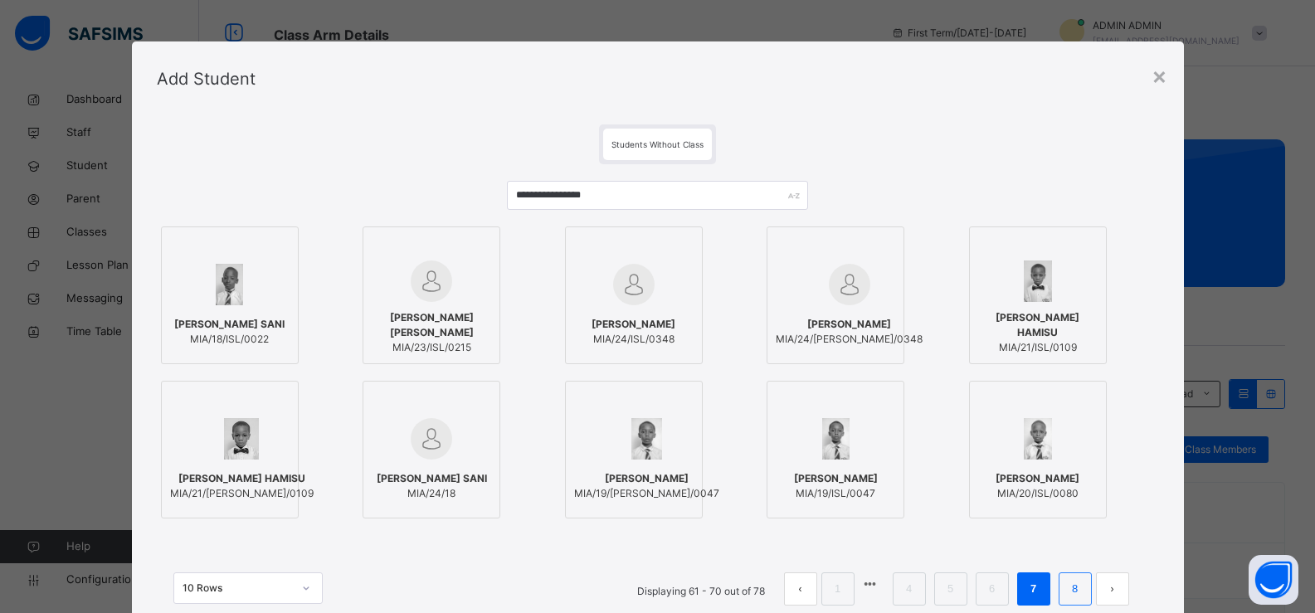
click at [1073, 588] on link "8" at bounding box center [1075, 589] width 16 height 22
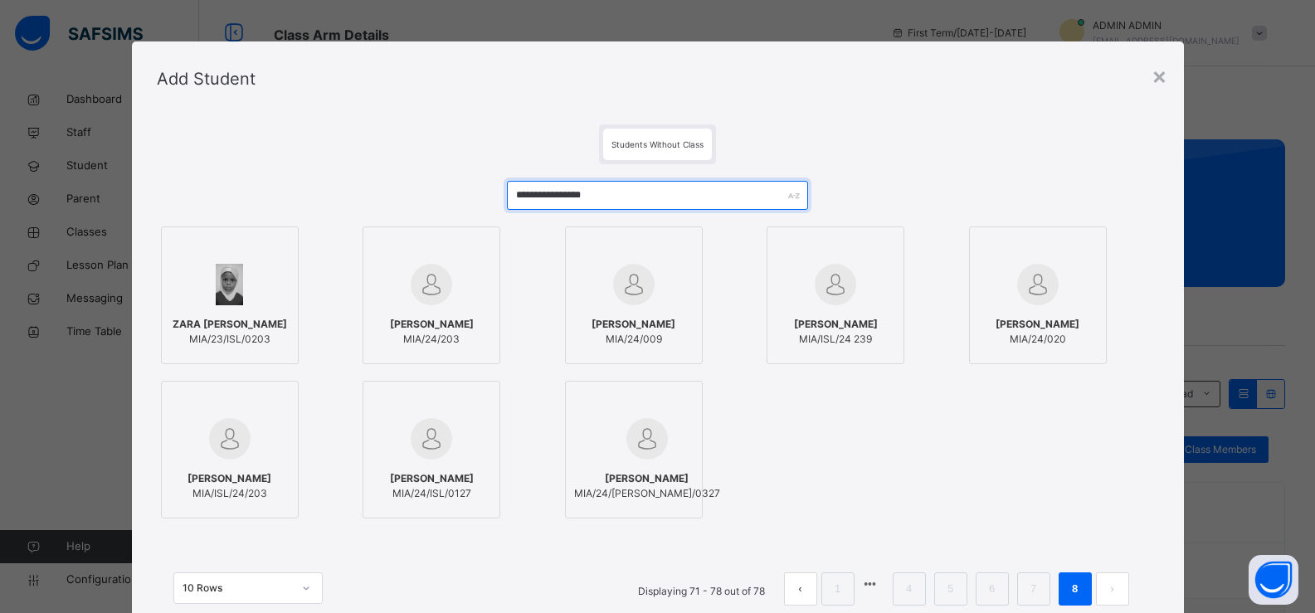
click at [606, 200] on input "**********" at bounding box center [657, 195] width 300 height 29
type input "*"
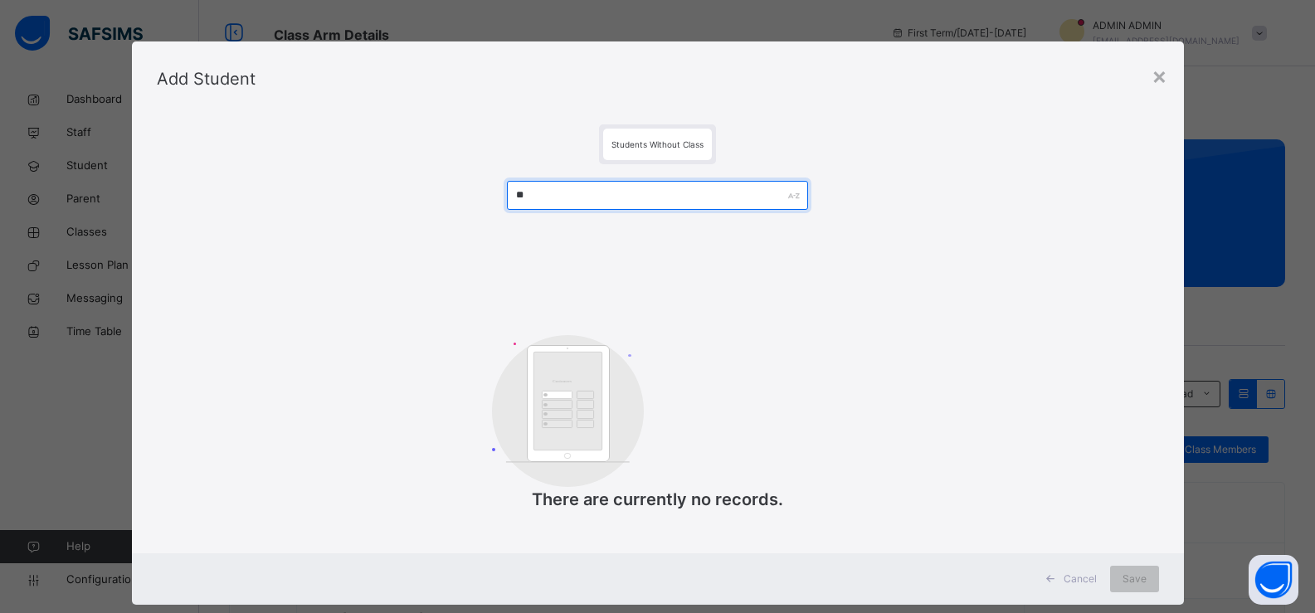
type input "*"
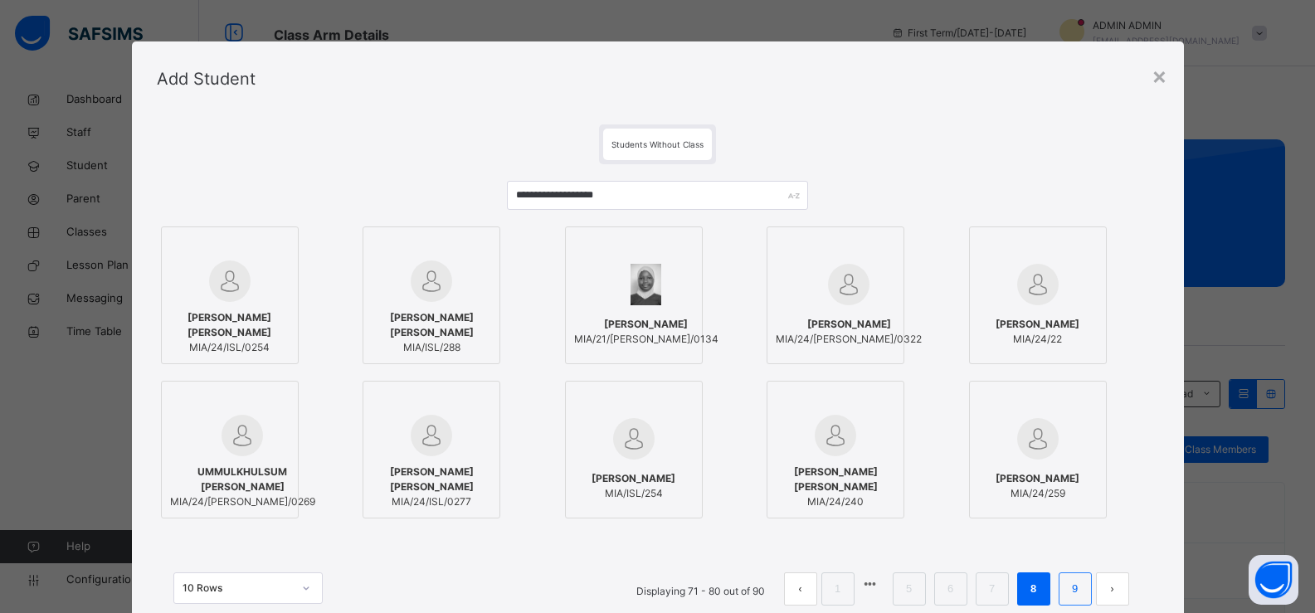
click at [1067, 579] on link "9" at bounding box center [1075, 589] width 16 height 22
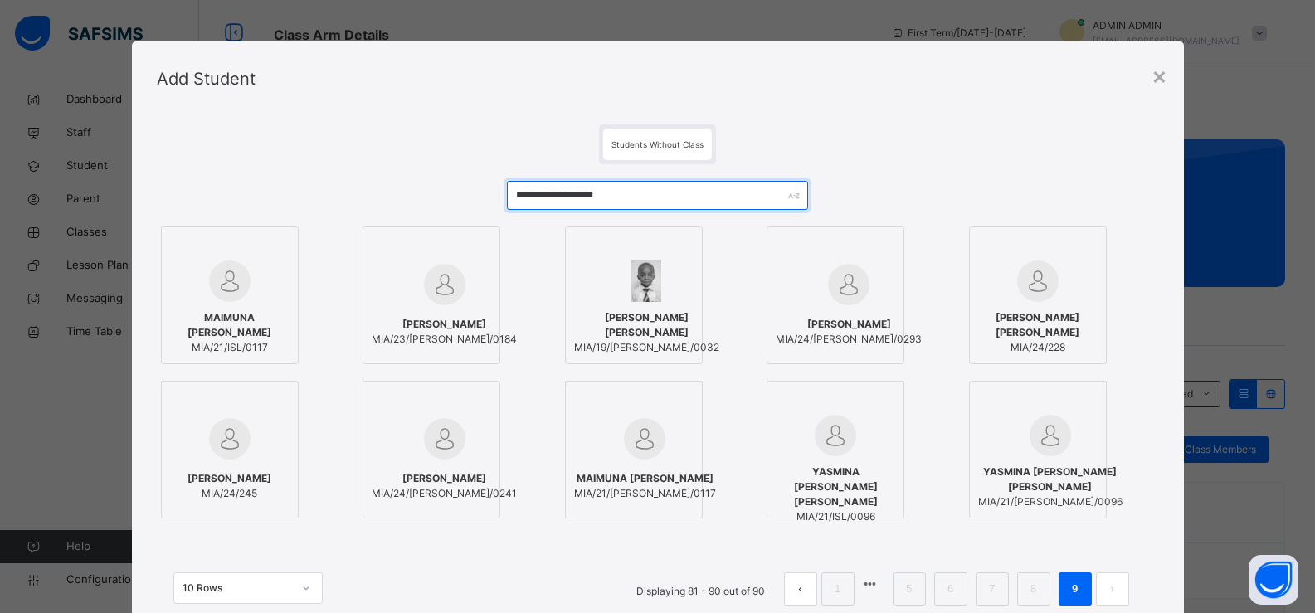
click at [646, 195] on input "**********" at bounding box center [657, 195] width 300 height 29
type input "*"
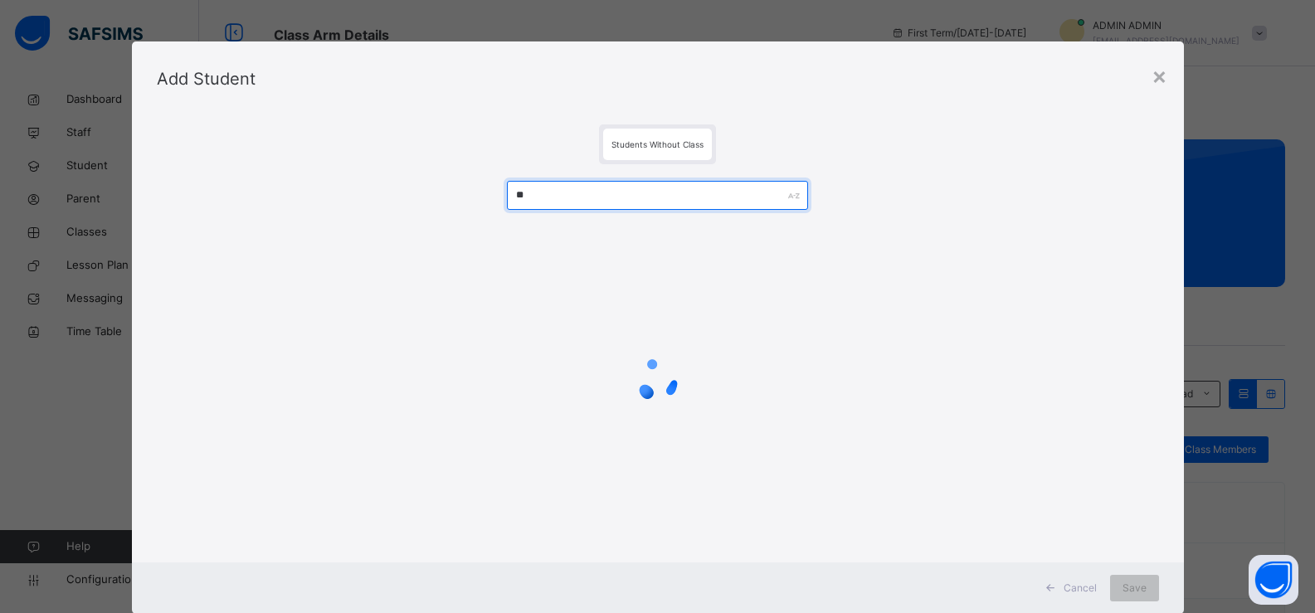
type input "*"
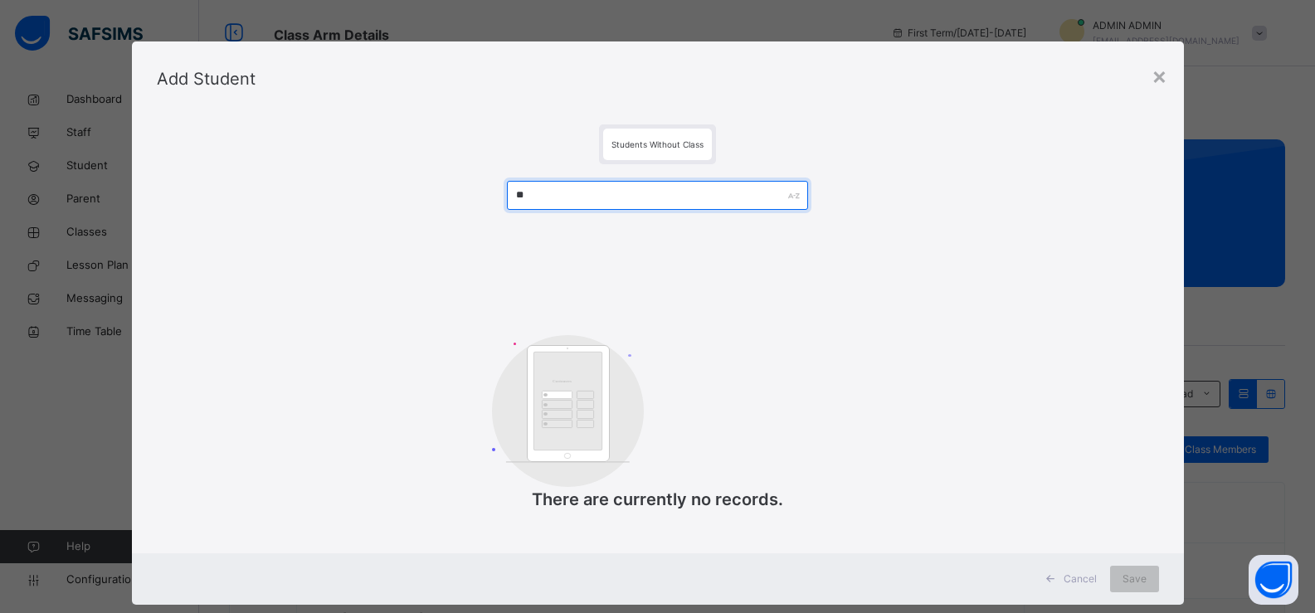
type input "*"
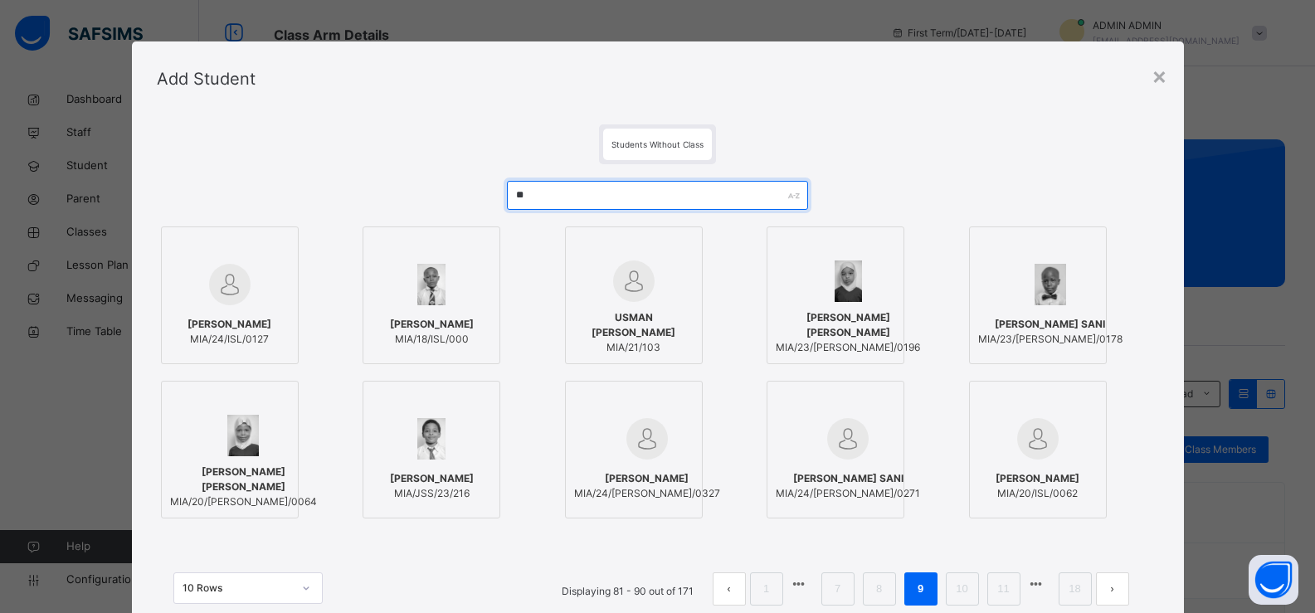
type input "*"
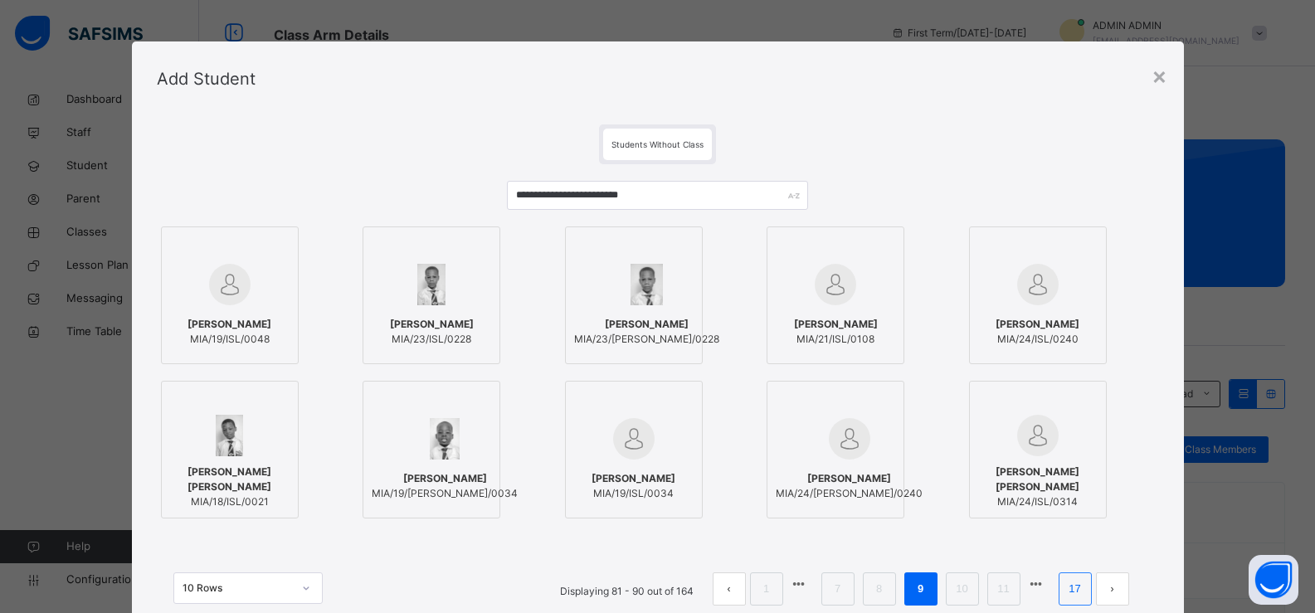
click at [1075, 588] on link "17" at bounding box center [1075, 589] width 22 height 22
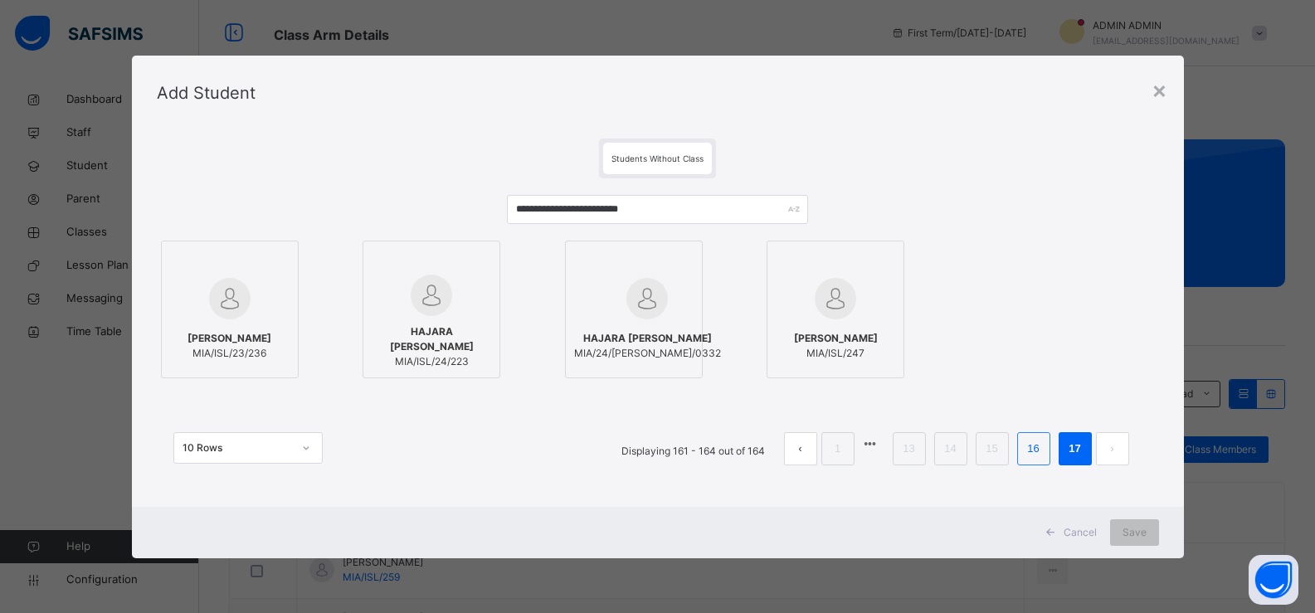
click at [1041, 448] on link "16" at bounding box center [1033, 449] width 22 height 22
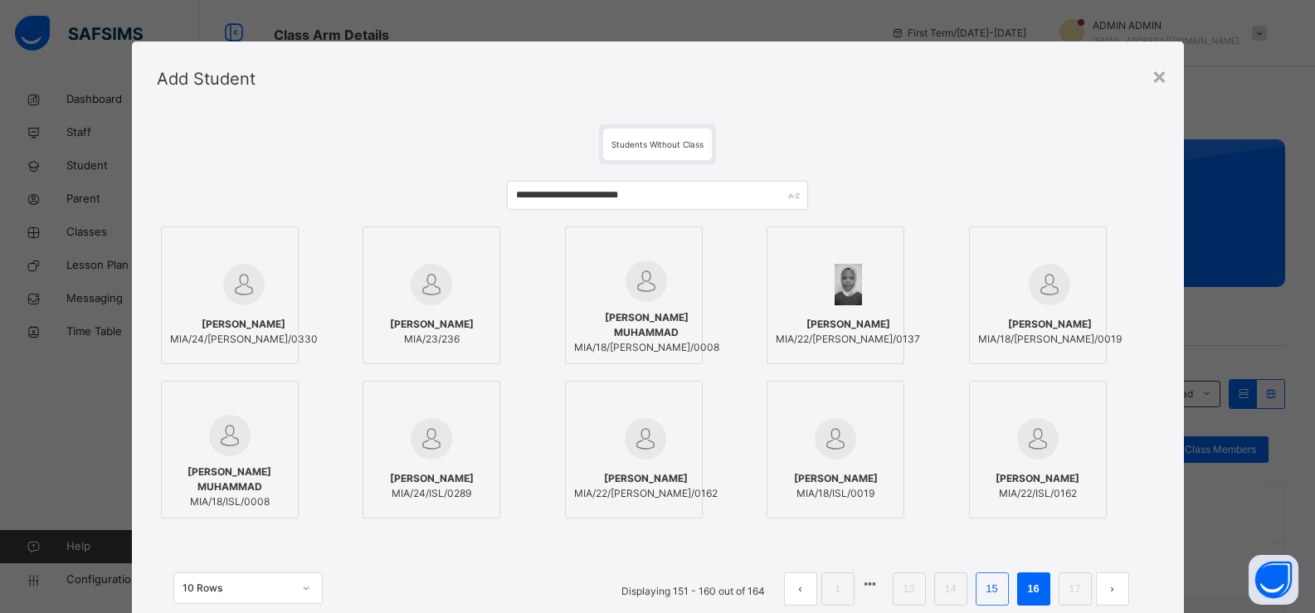
click at [997, 583] on link "15" at bounding box center [992, 589] width 22 height 22
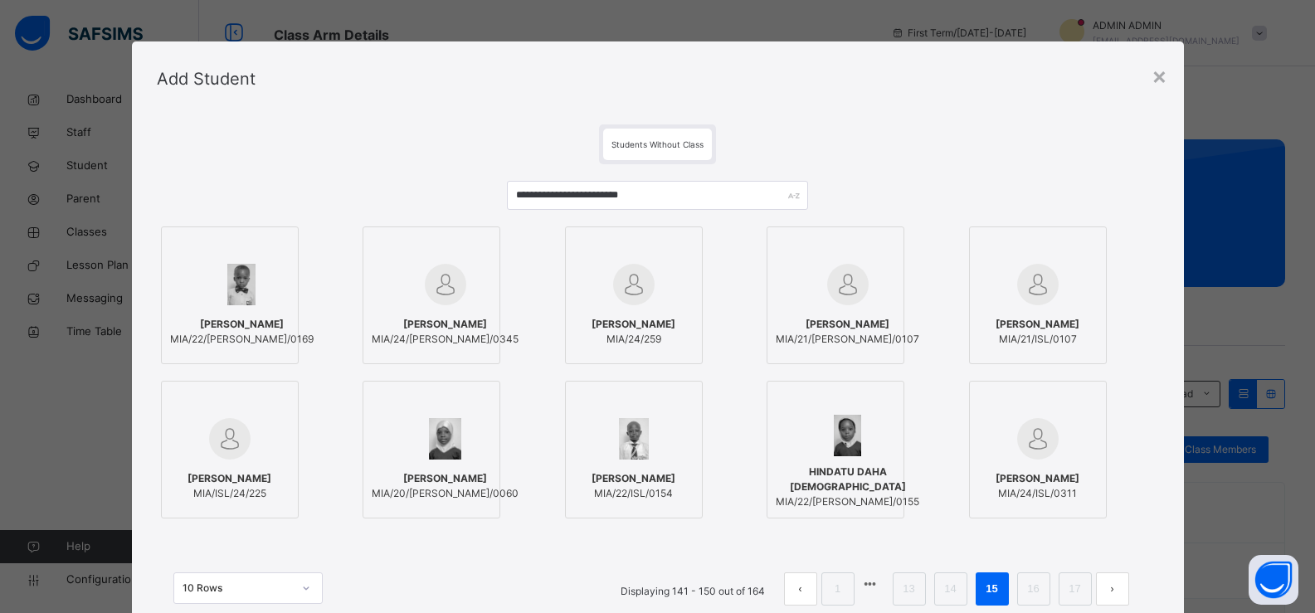
click at [950, 588] on link "14" at bounding box center [950, 589] width 22 height 22
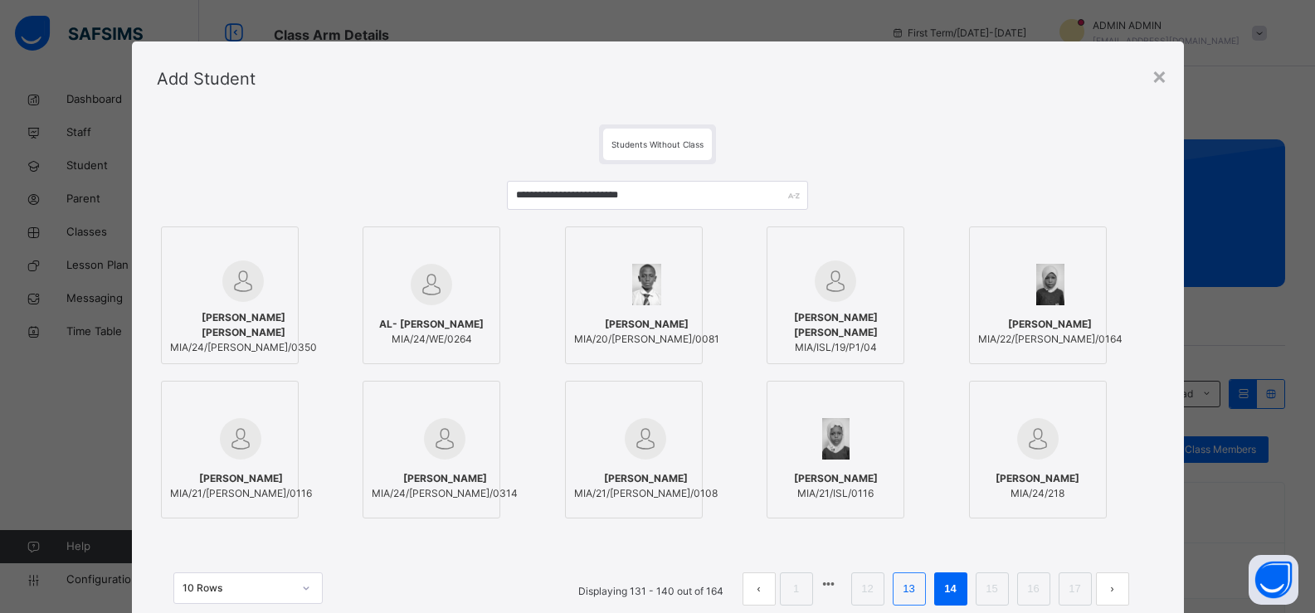
click at [906, 583] on link "13" at bounding box center [909, 589] width 22 height 22
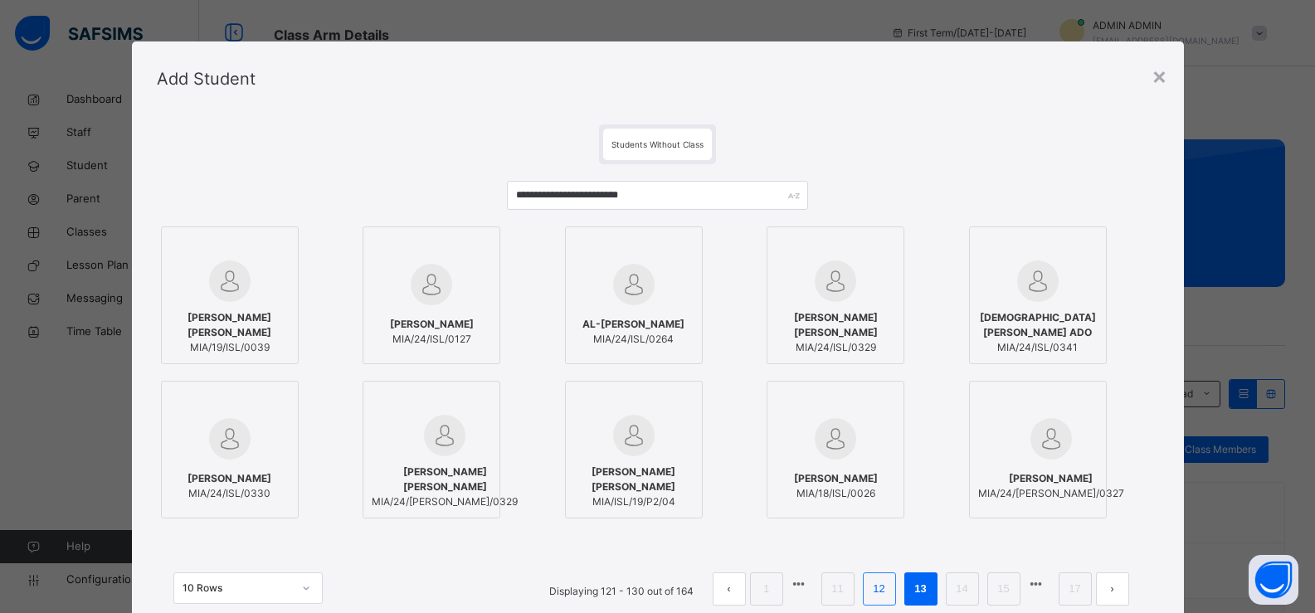
click at [885, 584] on link "12" at bounding box center [879, 589] width 22 height 22
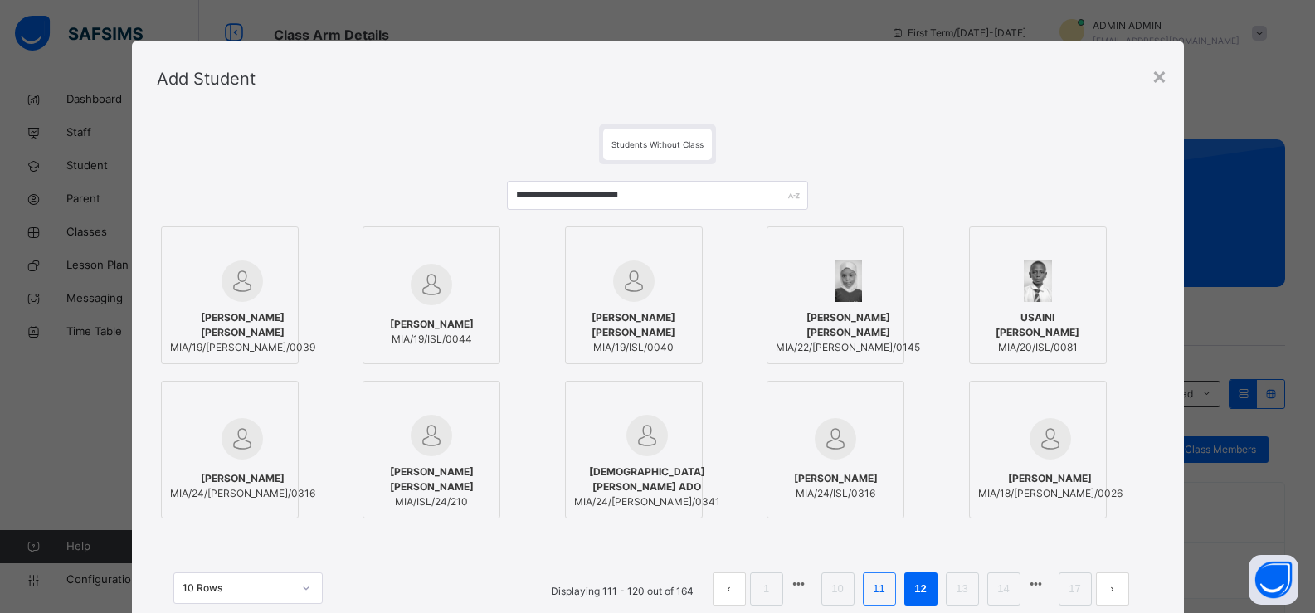
click at [877, 585] on link "11" at bounding box center [879, 589] width 22 height 22
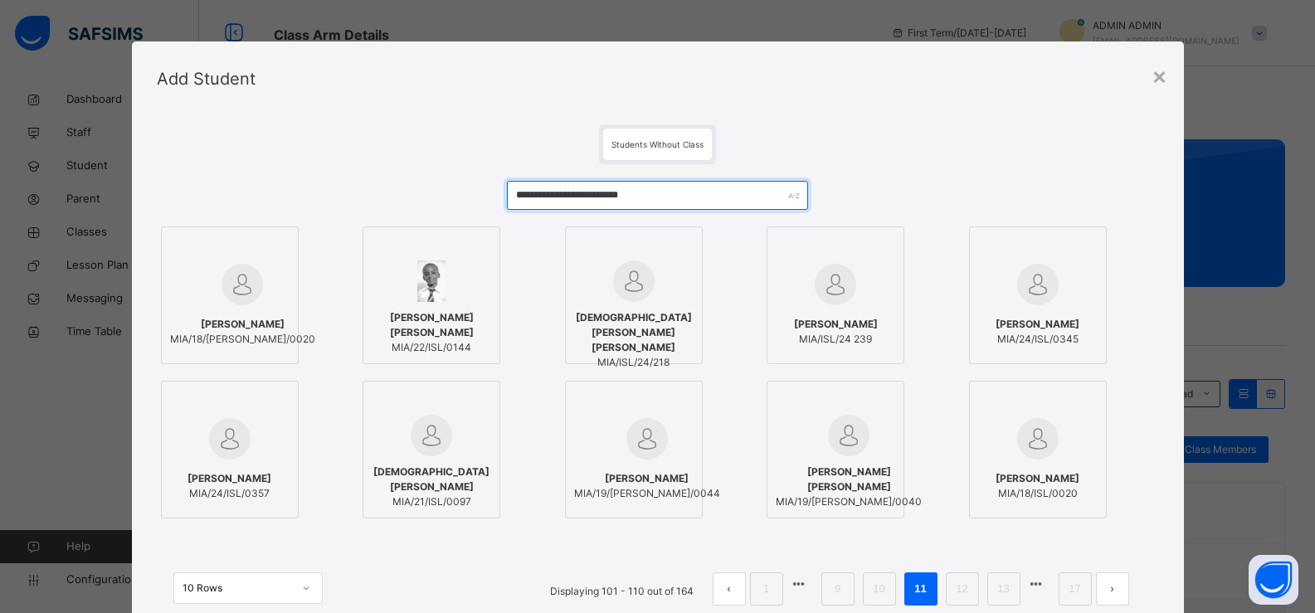
click at [708, 193] on input "**********" at bounding box center [657, 195] width 300 height 29
type input "*"
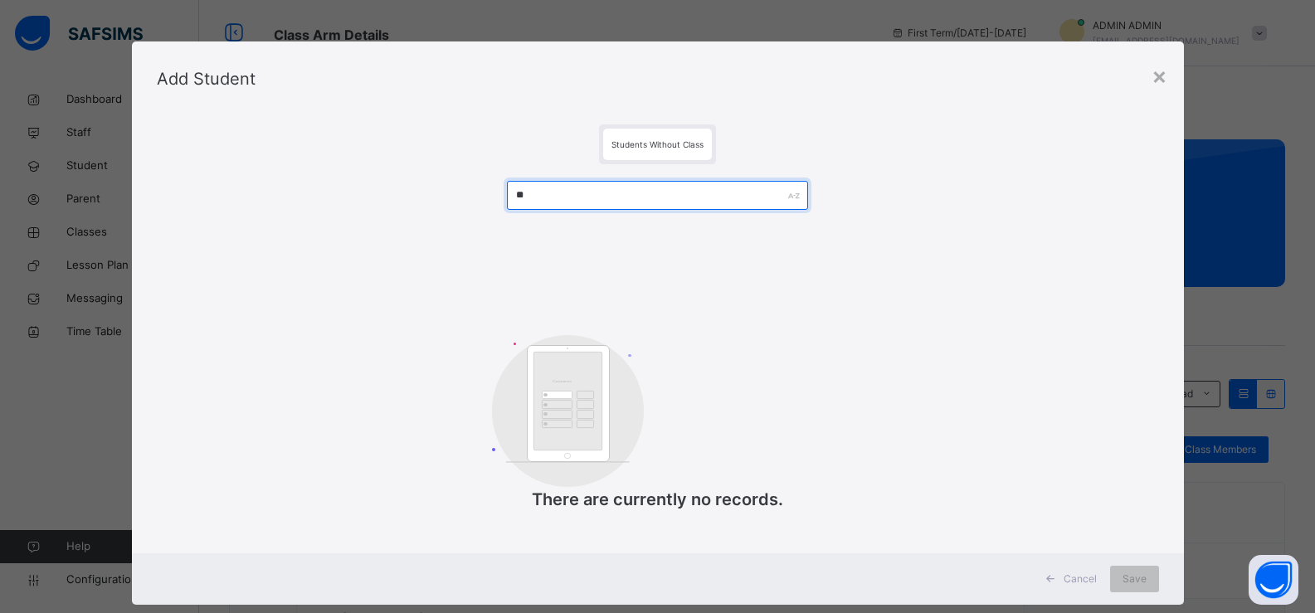
type input "*"
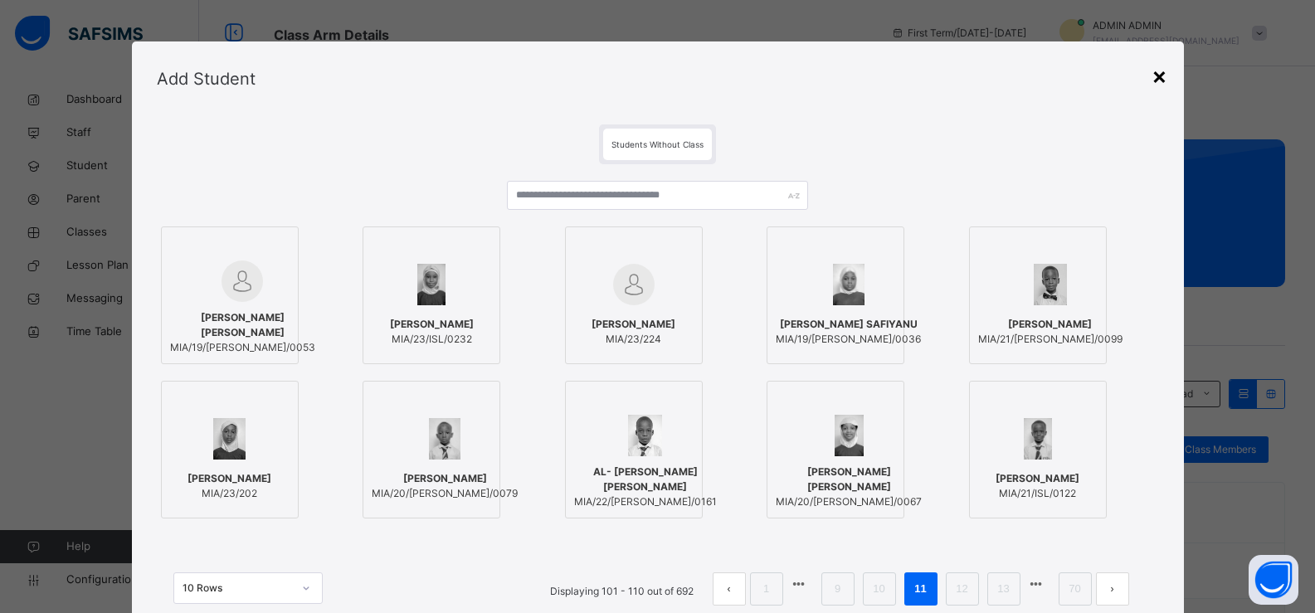
click at [1156, 71] on div "×" at bounding box center [1160, 75] width 16 height 35
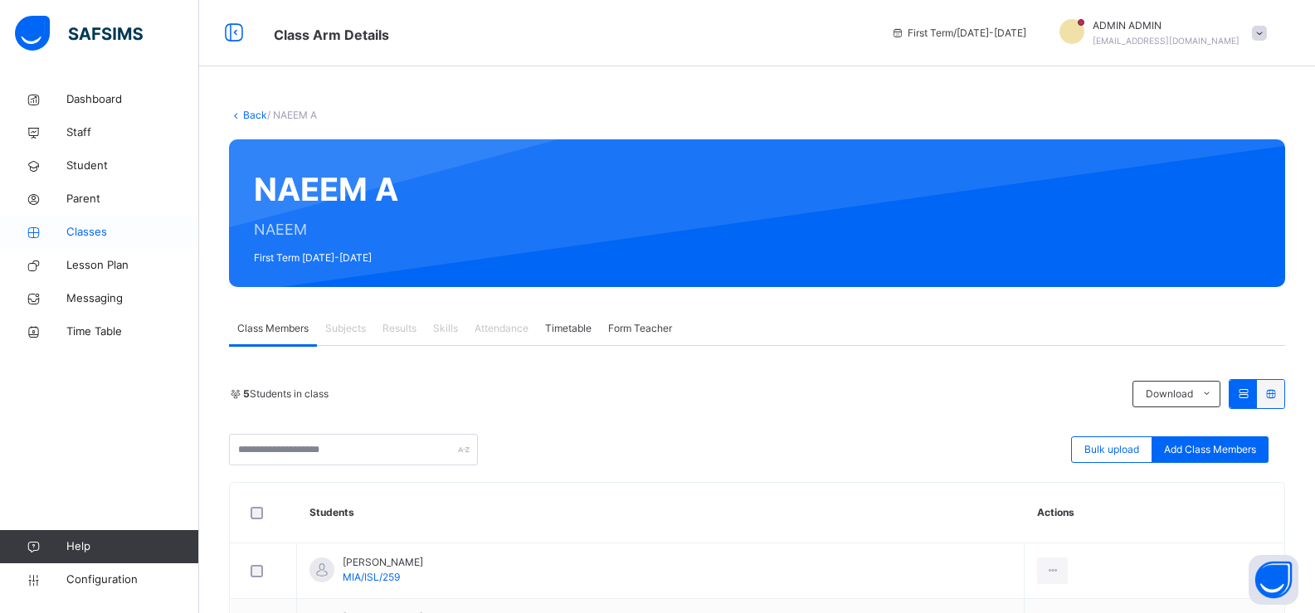
click at [80, 236] on span "Classes" at bounding box center [132, 232] width 133 height 17
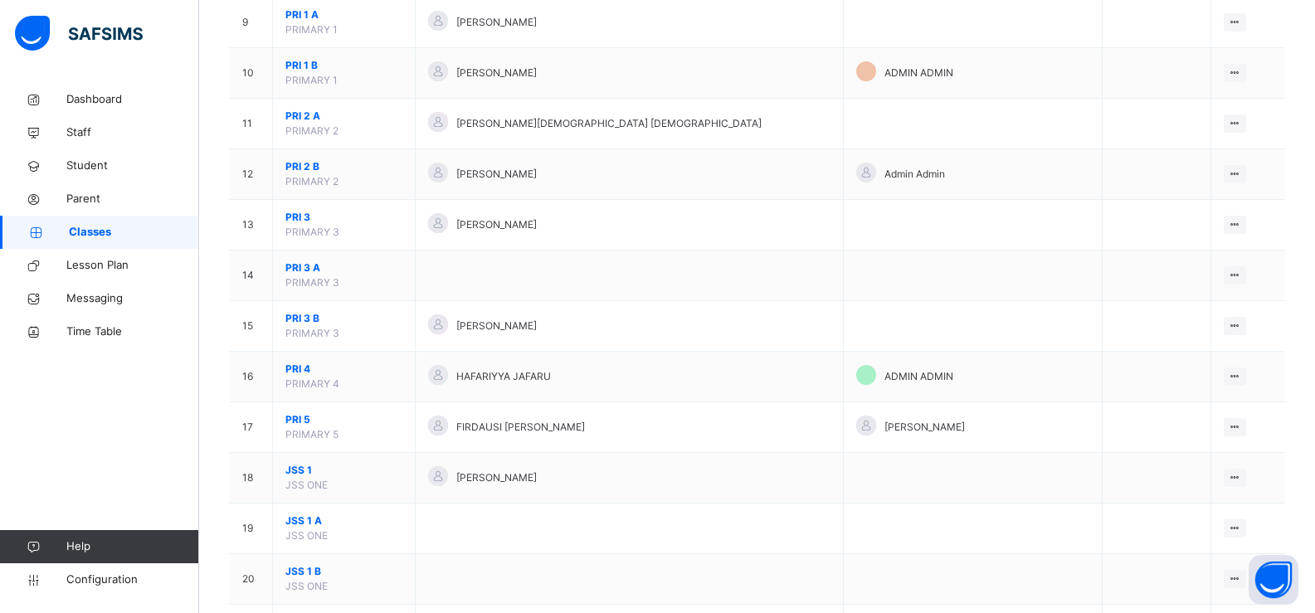
scroll to position [1162, 0]
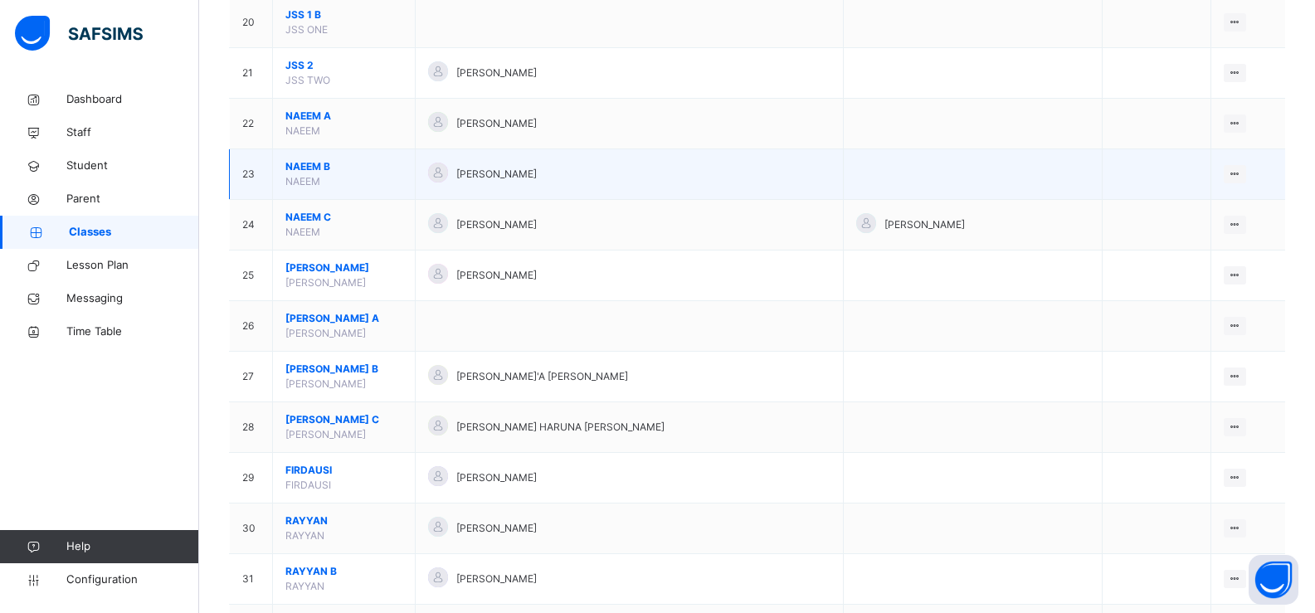
click at [306, 163] on span "NAEEM B" at bounding box center [343, 166] width 117 height 15
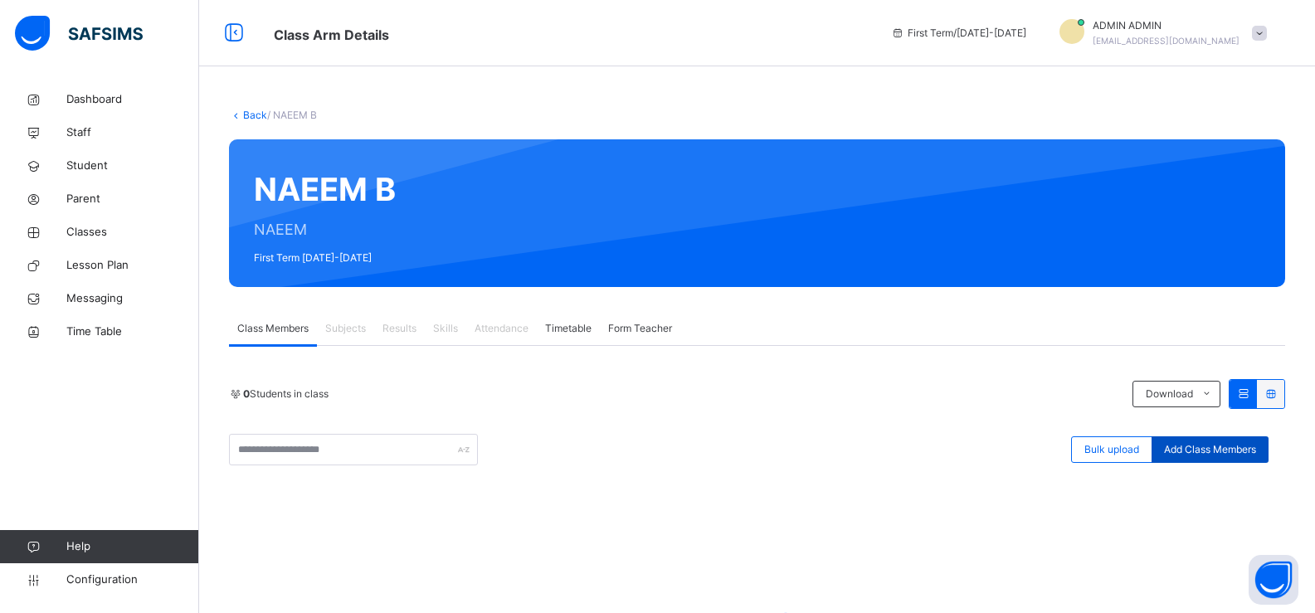
click at [1195, 448] on span "Add Class Members" at bounding box center [1210, 449] width 92 height 15
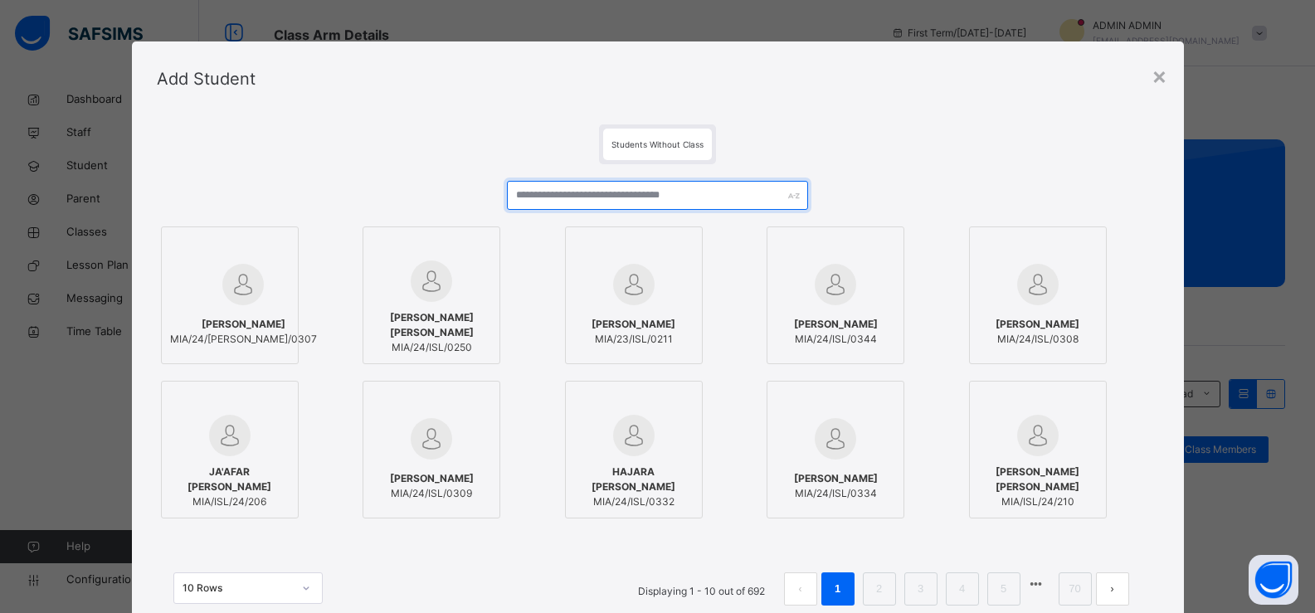
click at [682, 192] on input "text" at bounding box center [657, 195] width 300 height 29
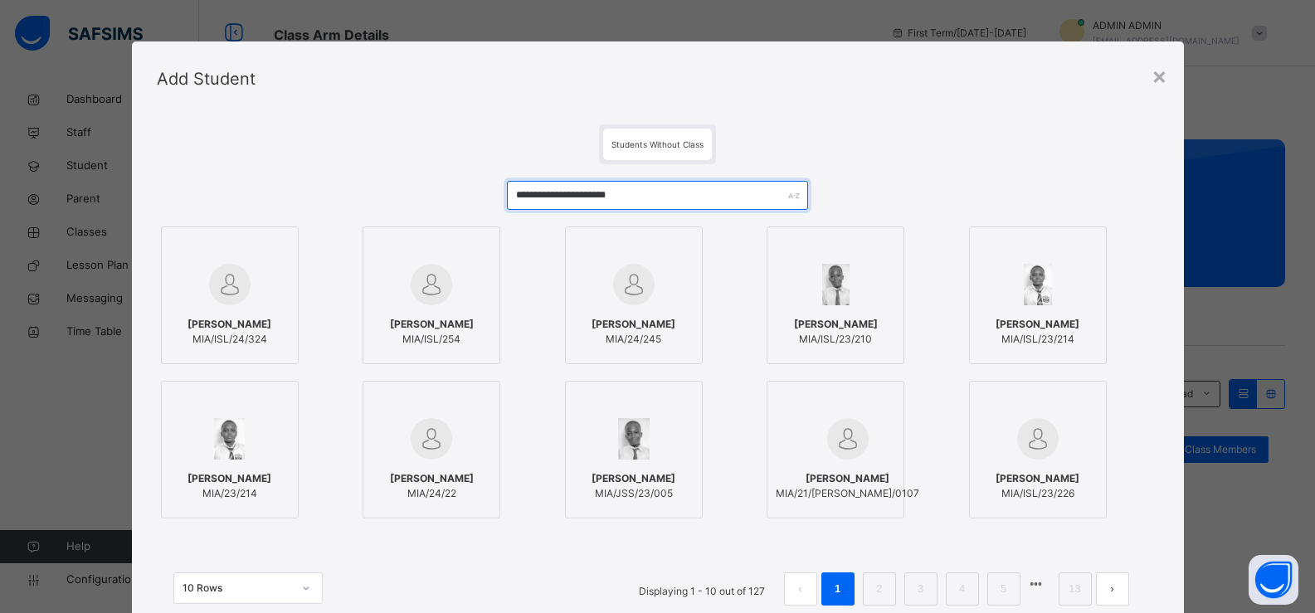
type input "**********"
click at [237, 309] on div "[PERSON_NAME] [PERSON_NAME]/ISL/24/324" at bounding box center [229, 332] width 119 height 46
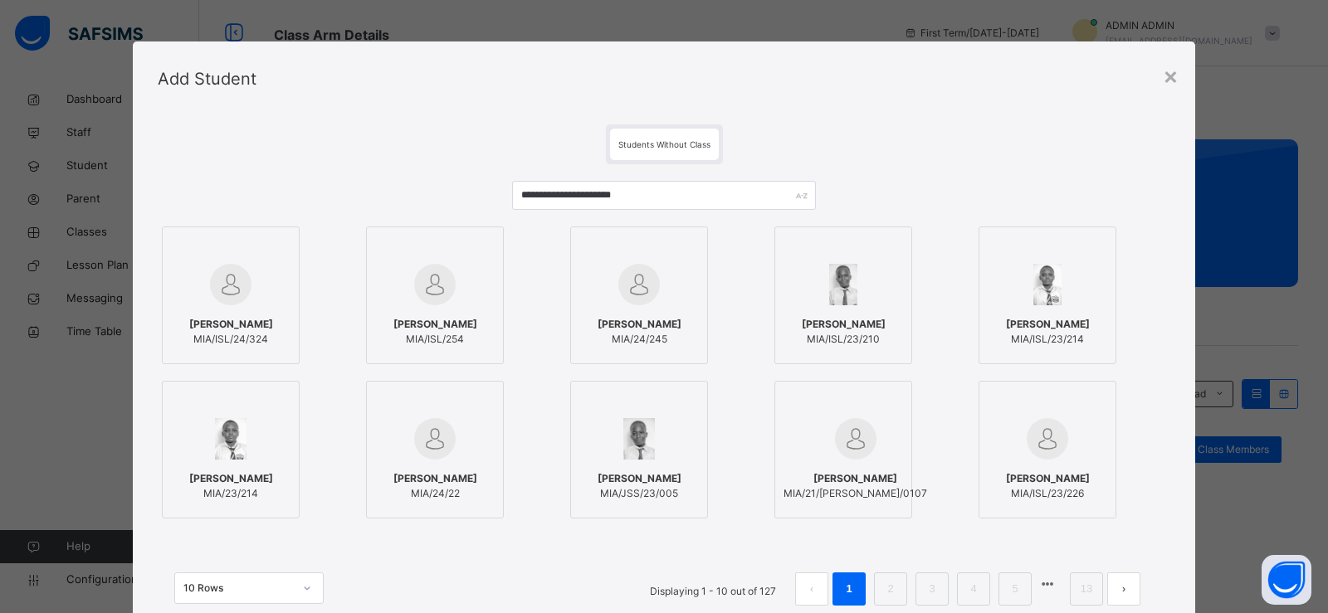
scroll to position [127, 0]
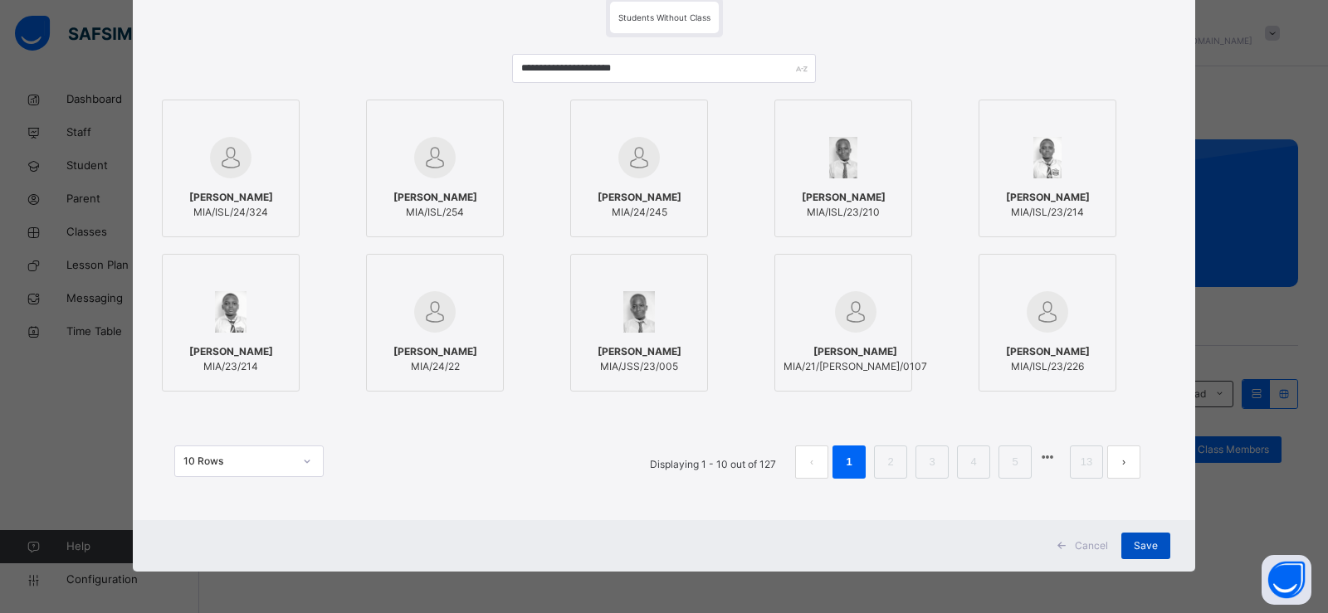
click at [1134, 549] on span "Save" at bounding box center [1146, 546] width 24 height 15
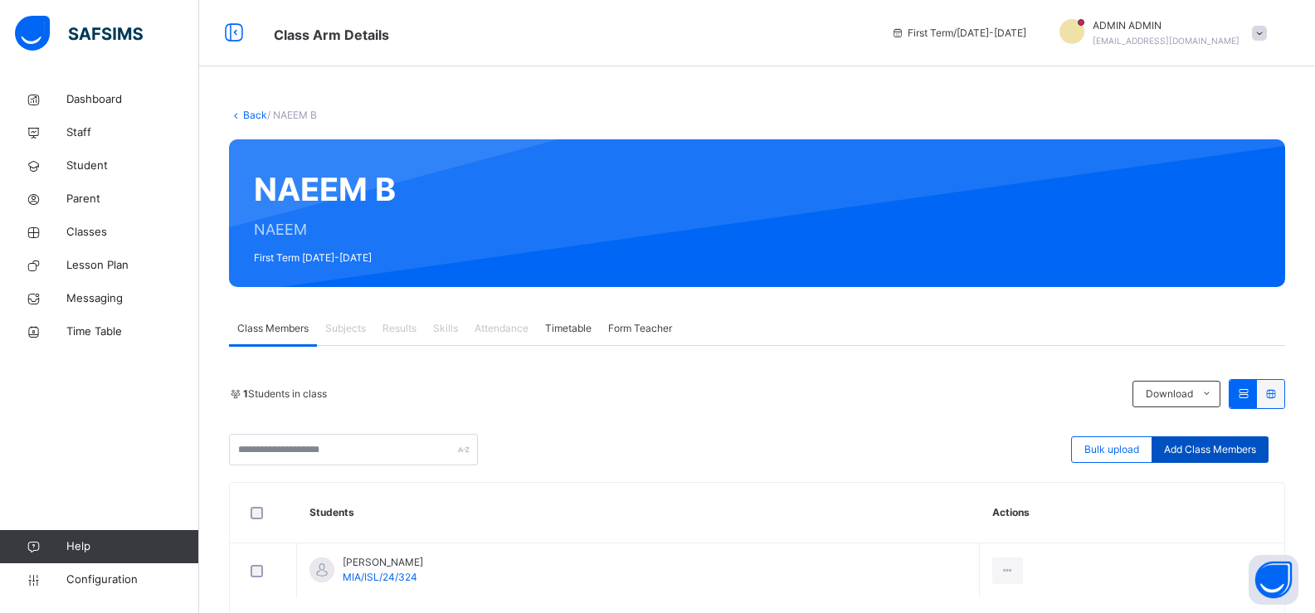
click at [1219, 441] on div "Add Class Members" at bounding box center [1210, 449] width 117 height 27
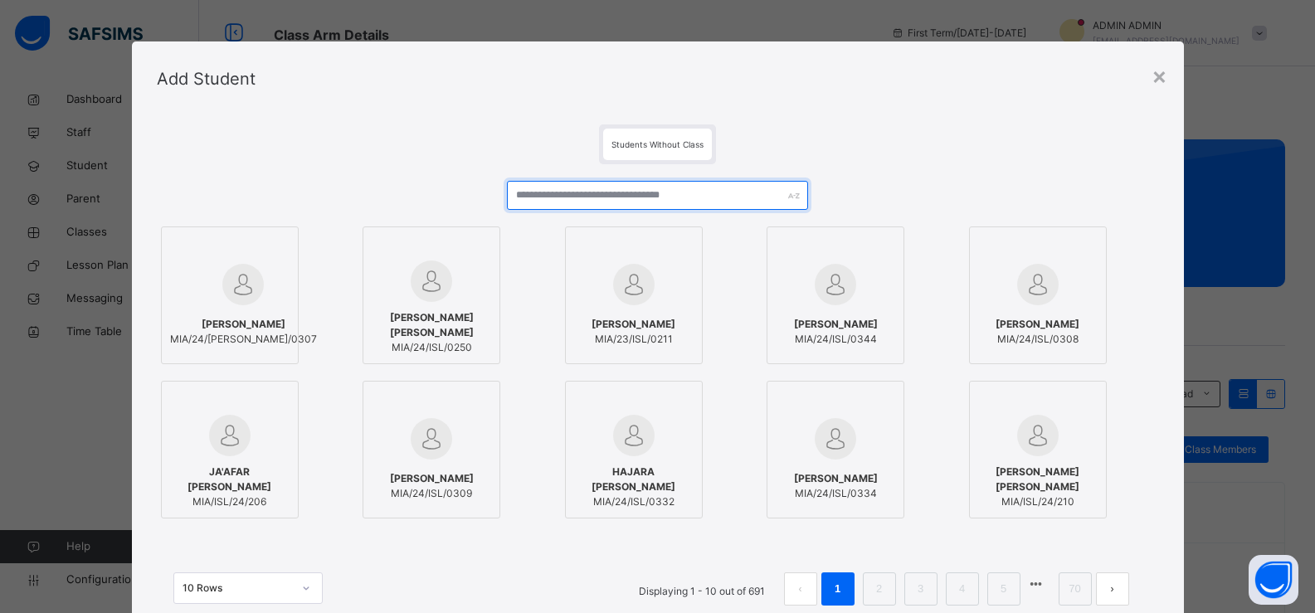
click at [583, 188] on input "text" at bounding box center [657, 195] width 300 height 29
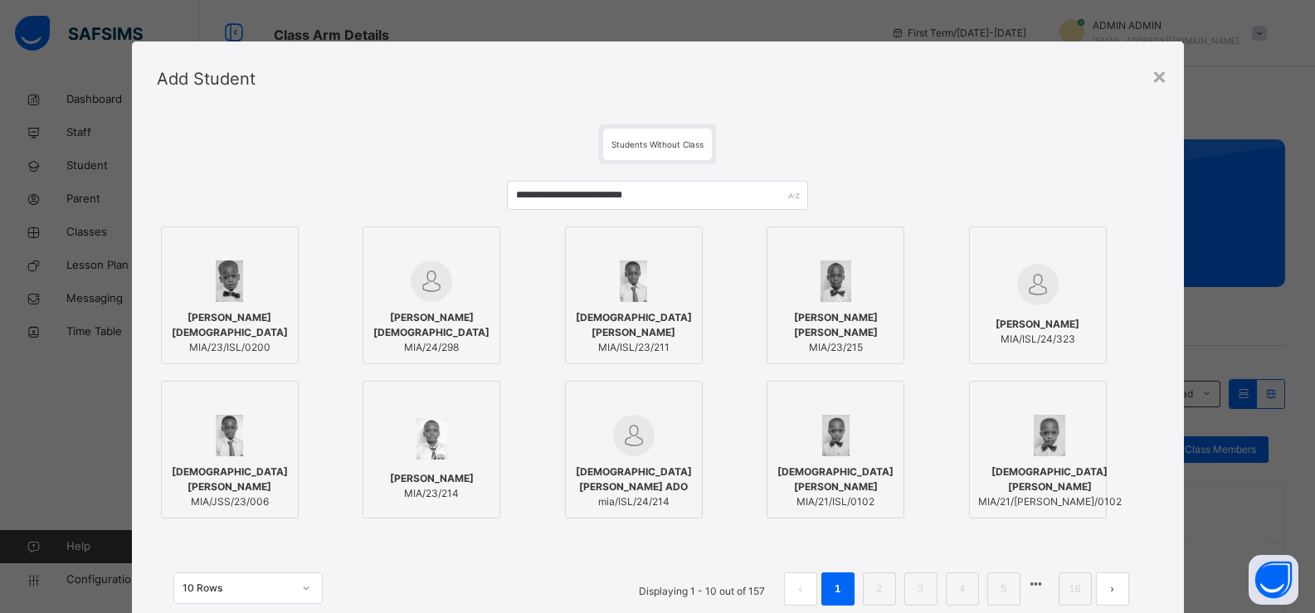
click at [1058, 588] on ul "Displaying 1 - 10 out of 157 1 2 3 4 5 16" at bounding box center [885, 589] width 516 height 33
click at [1063, 587] on li "16" at bounding box center [1075, 589] width 33 height 33
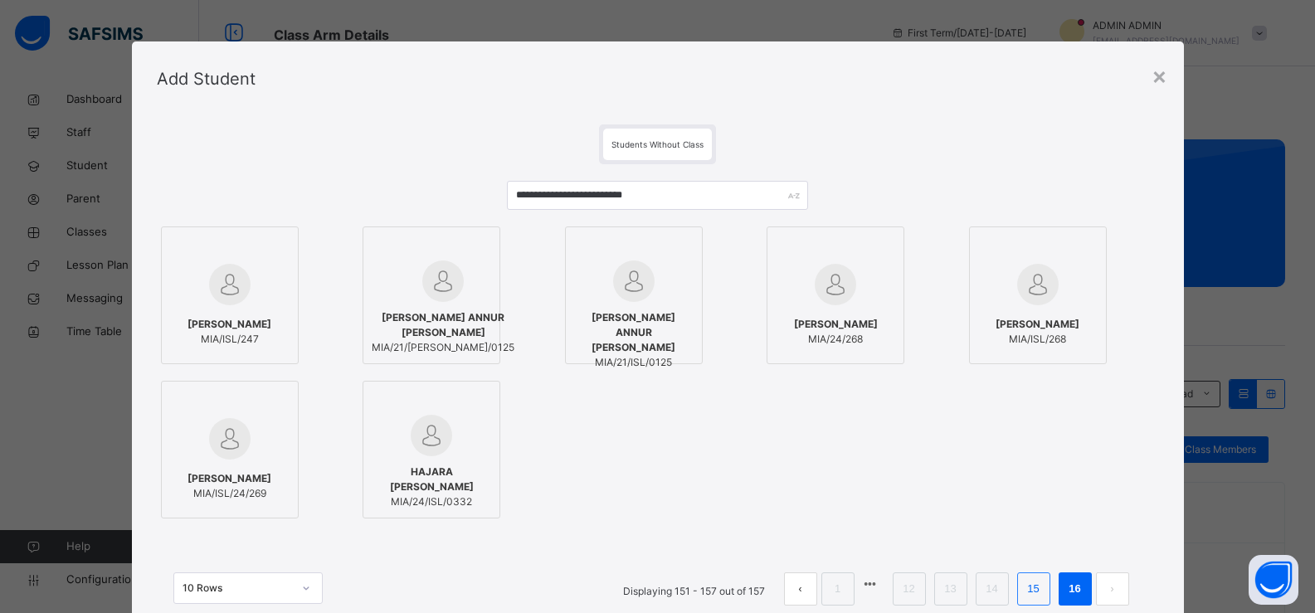
click at [1024, 585] on link "15" at bounding box center [1033, 589] width 22 height 22
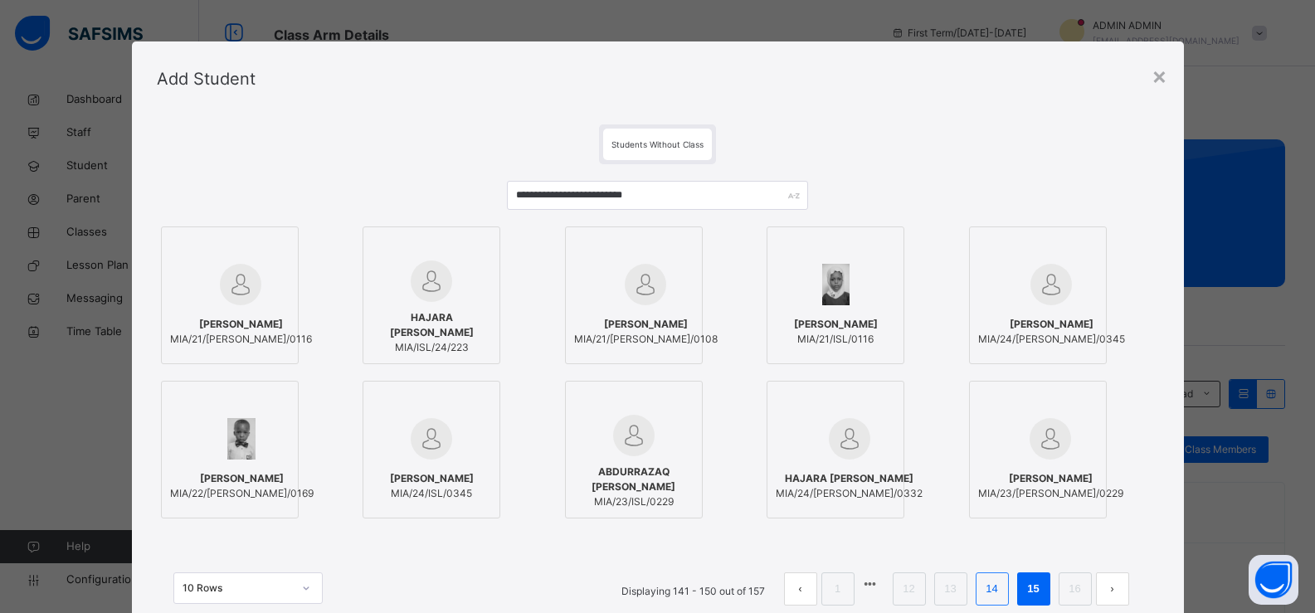
click at [992, 578] on li "14" at bounding box center [992, 589] width 33 height 33
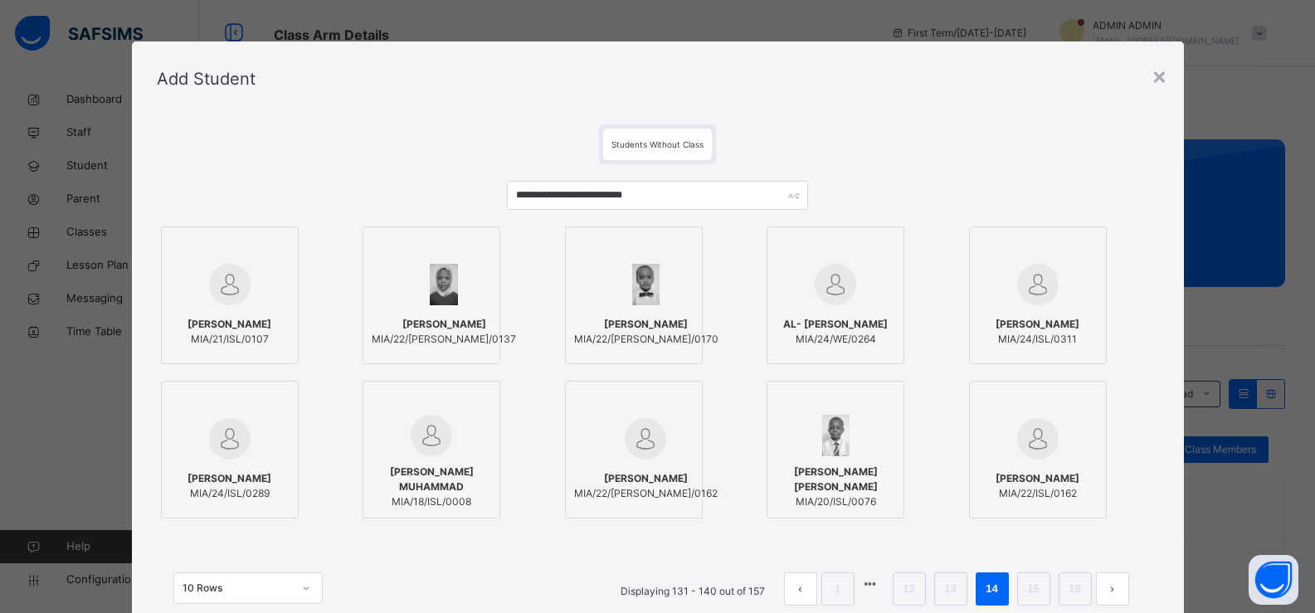
click at [944, 587] on link "13" at bounding box center [950, 589] width 22 height 22
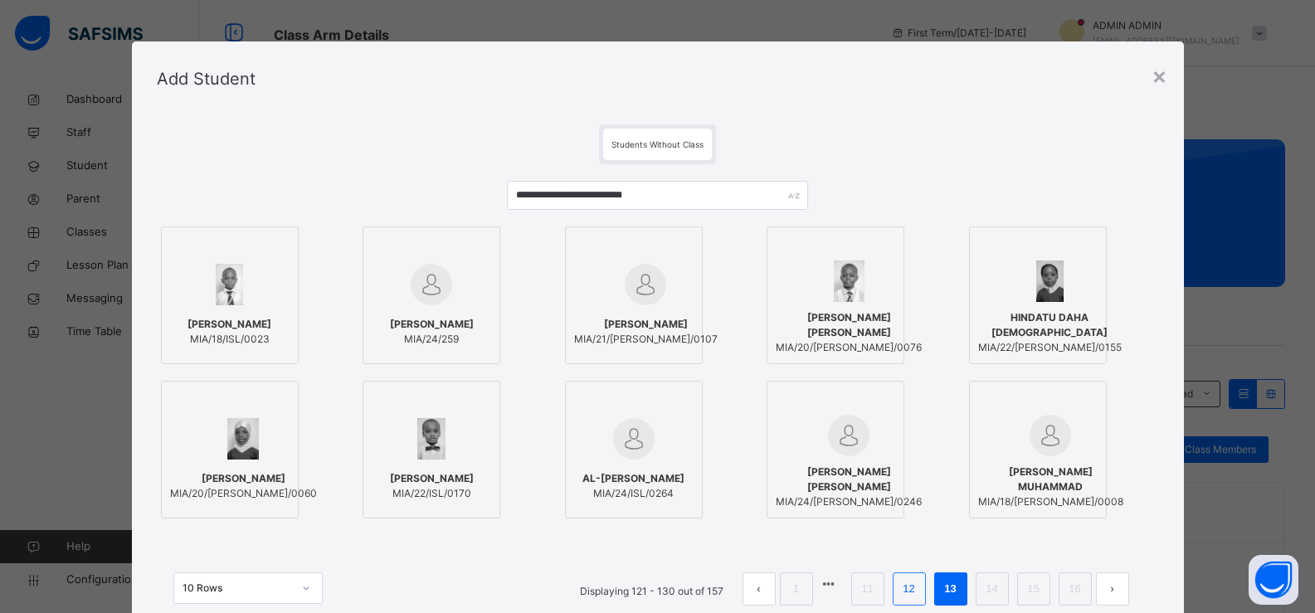
click at [902, 576] on li "12" at bounding box center [909, 589] width 33 height 33
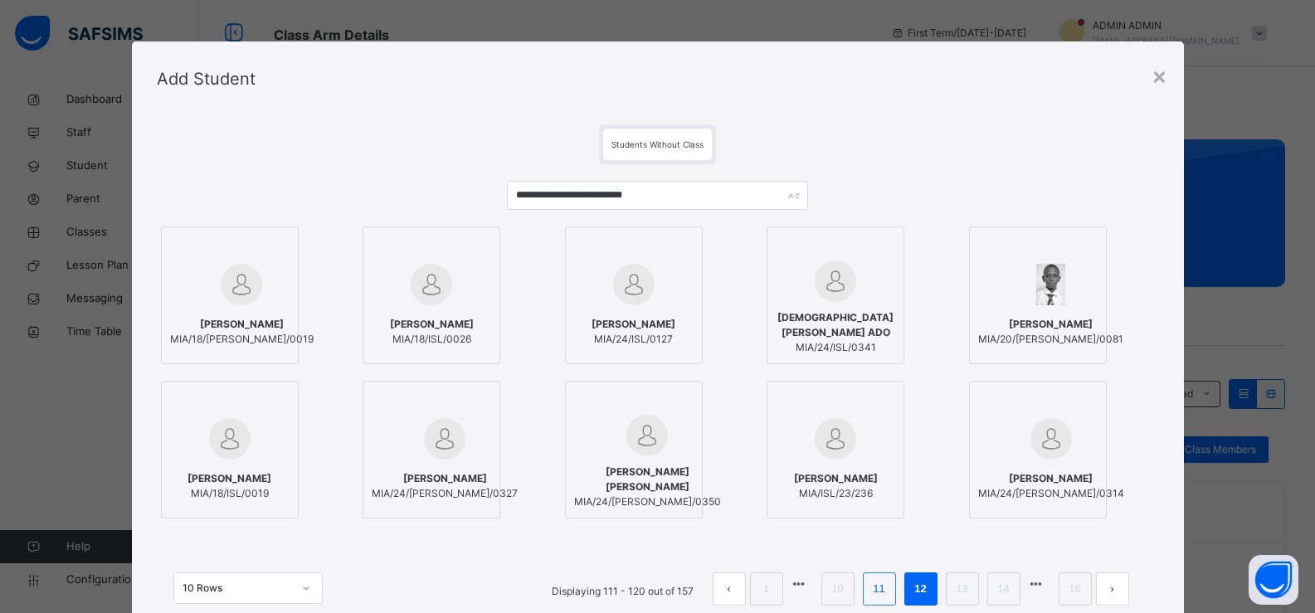
click at [871, 598] on link "11" at bounding box center [879, 589] width 22 height 22
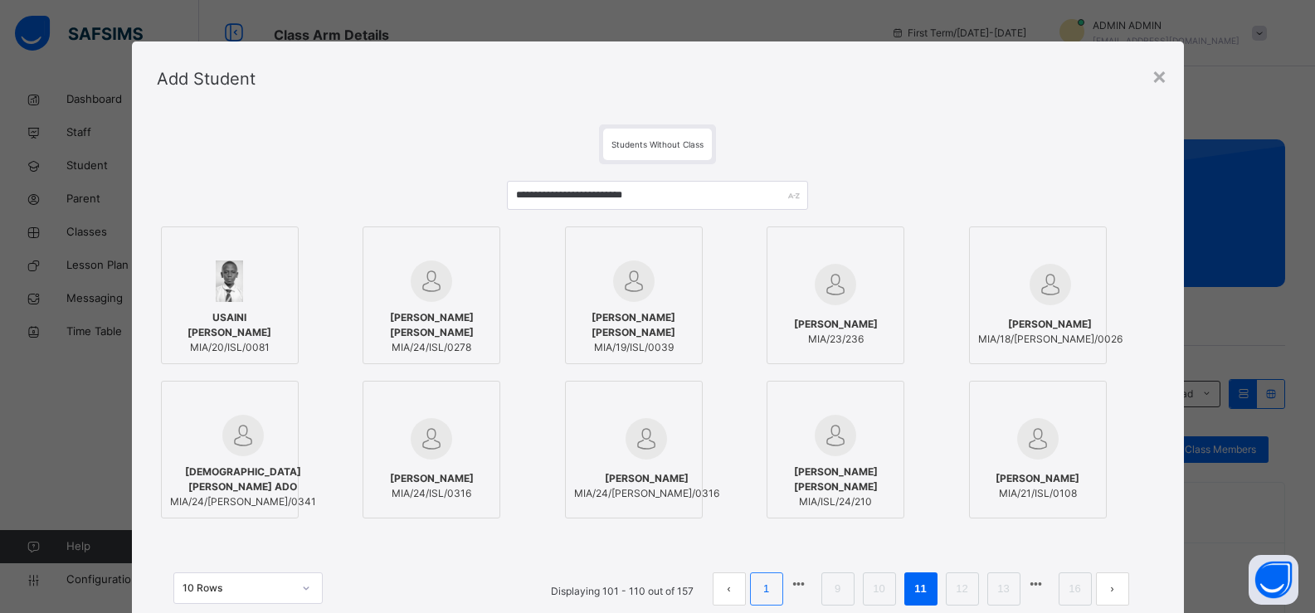
click at [783, 585] on li "1" at bounding box center [766, 589] width 33 height 33
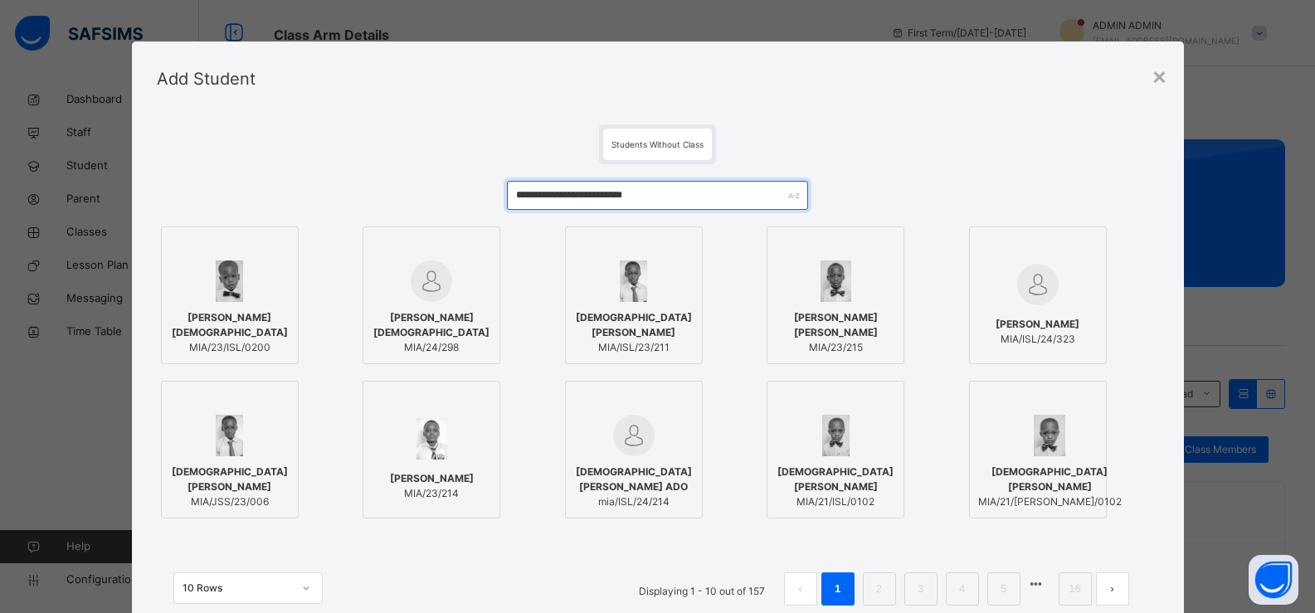
click at [698, 206] on input "**********" at bounding box center [657, 195] width 300 height 29
type input "*"
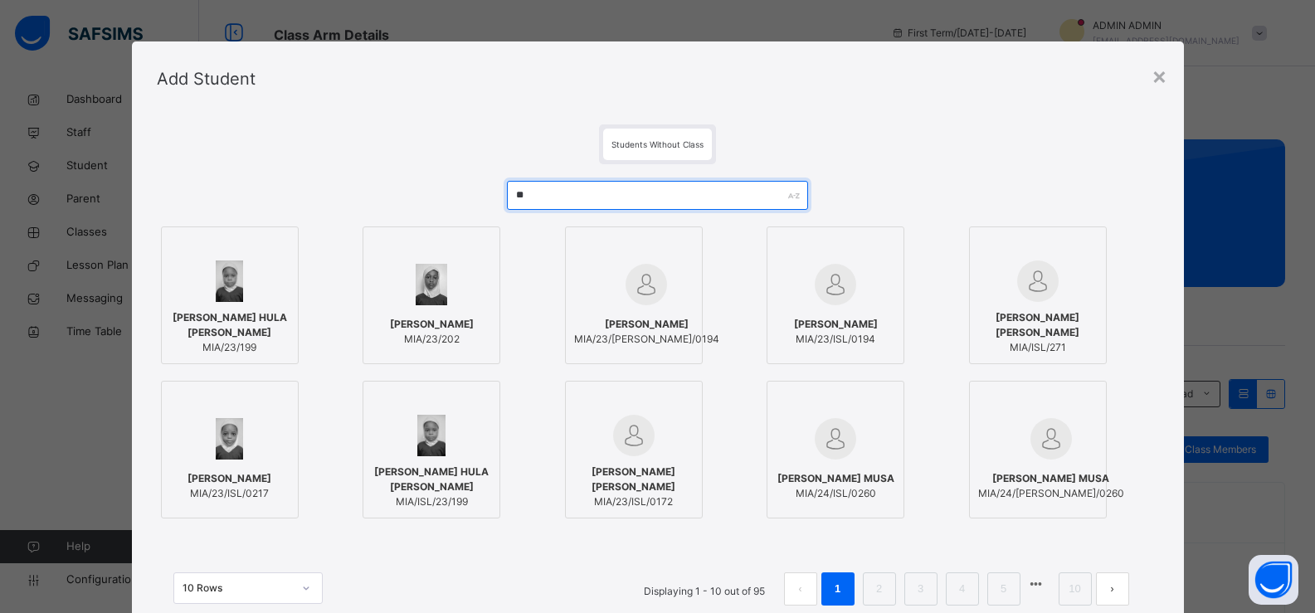
type input "*"
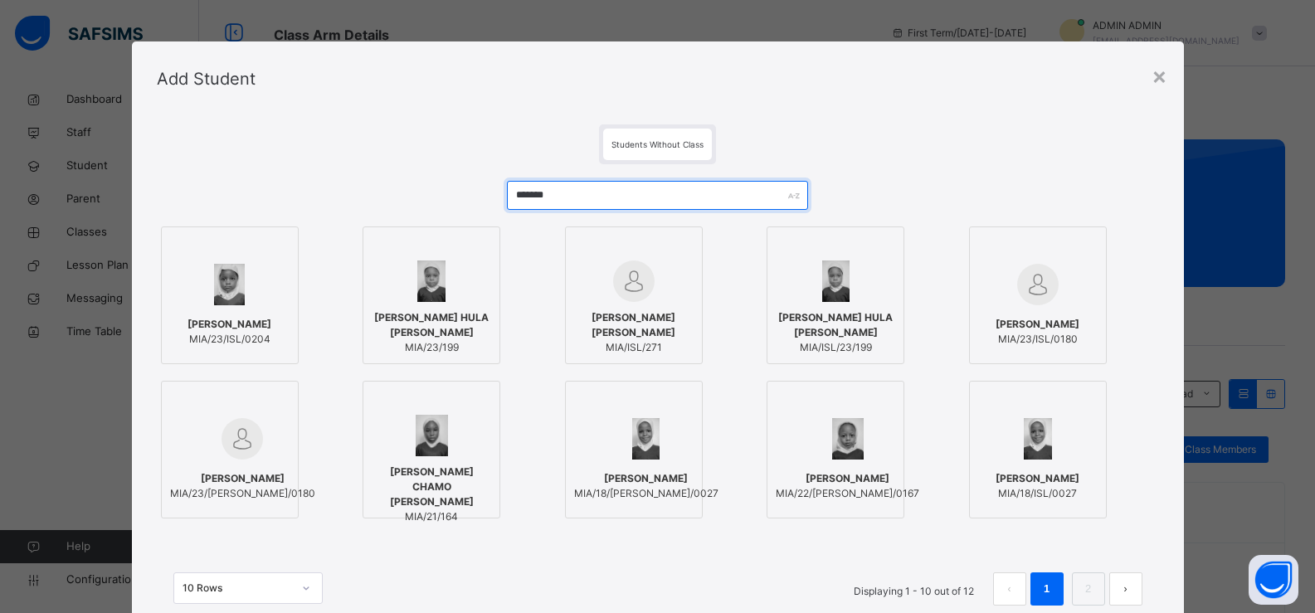
type input "*******"
click at [234, 295] on img at bounding box center [229, 284] width 31 height 41
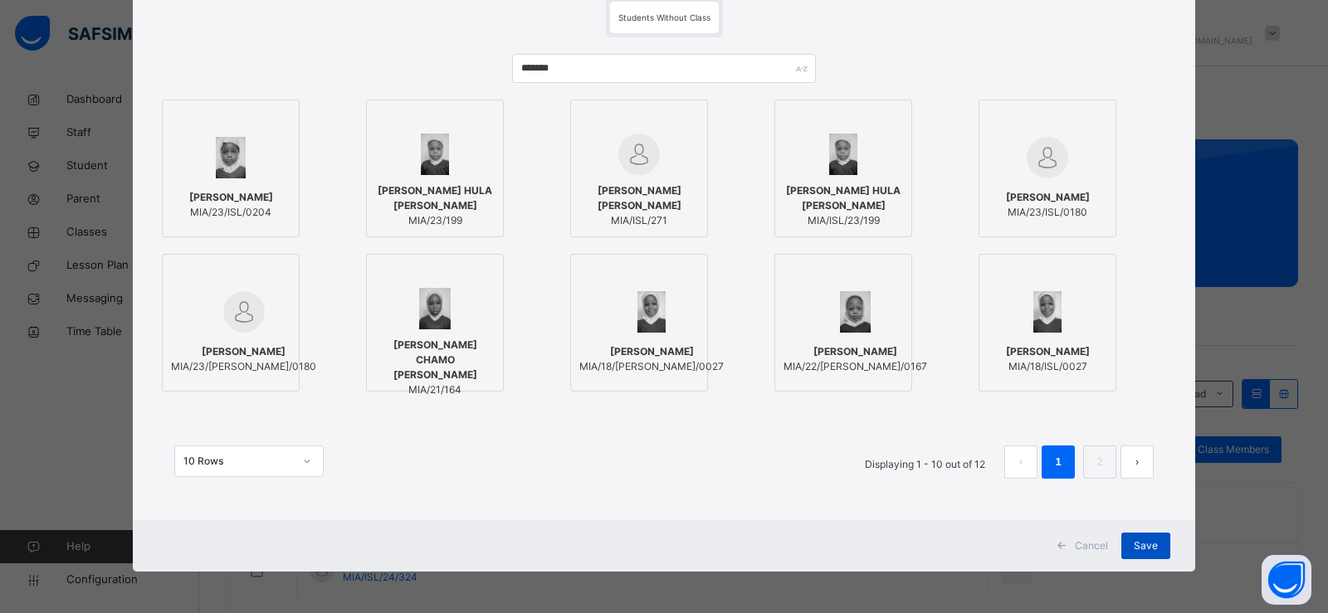
click at [1134, 534] on div "Save" at bounding box center [1145, 546] width 49 height 27
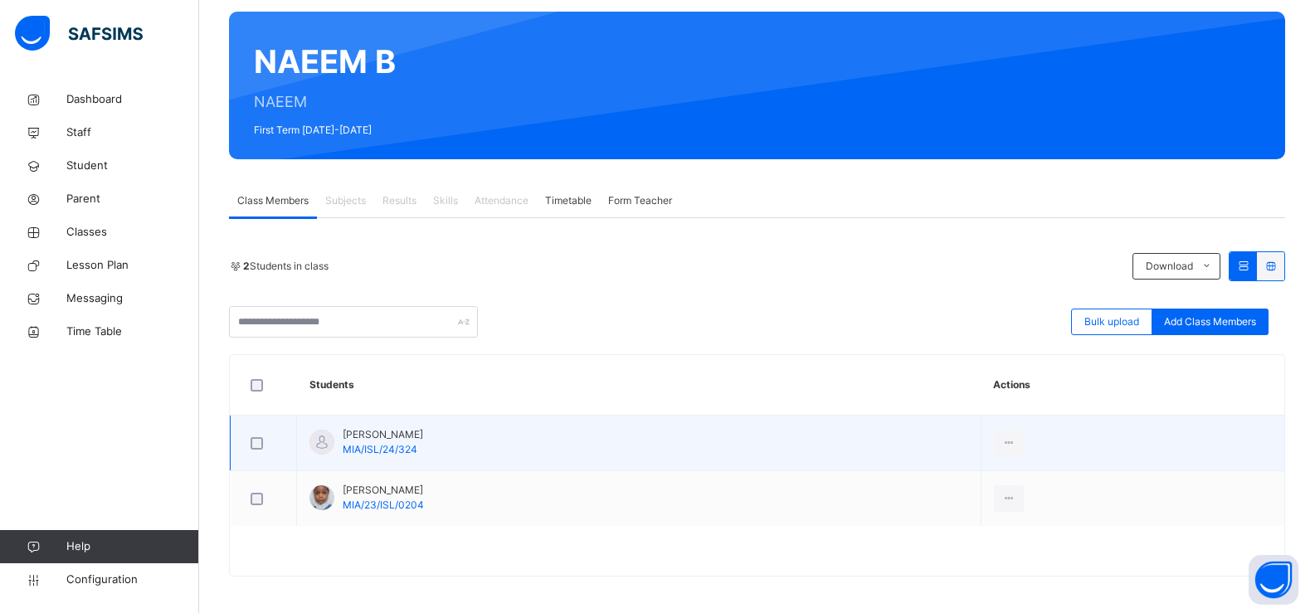
scroll to position [133, 0]
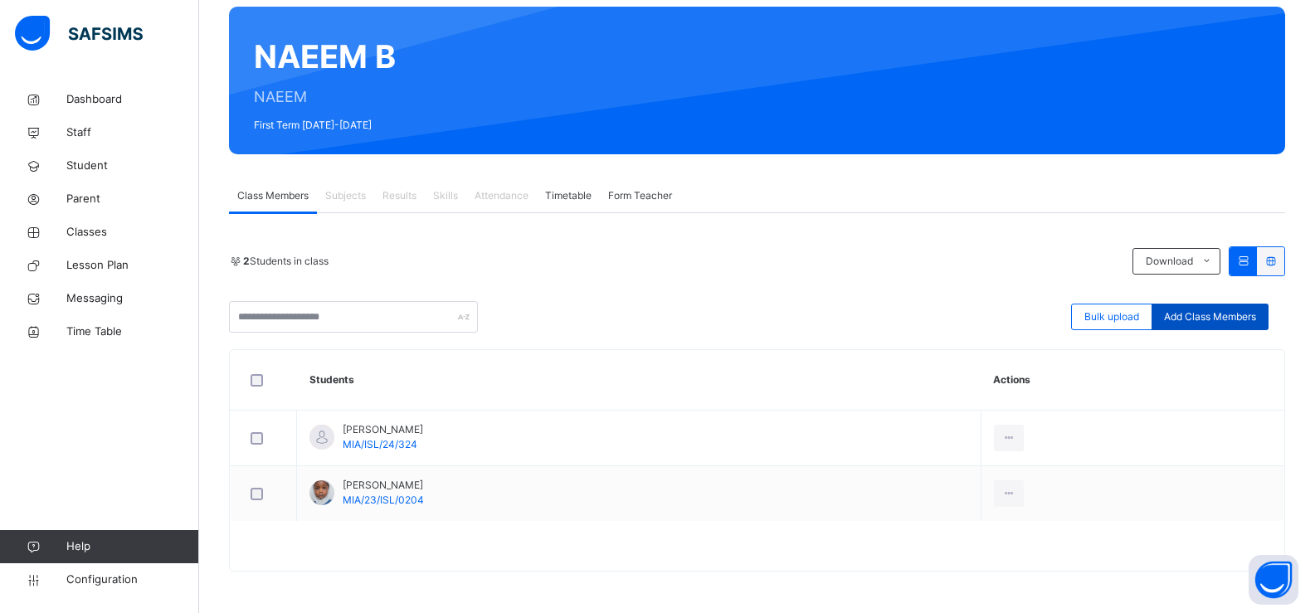
click at [1217, 313] on span "Add Class Members" at bounding box center [1210, 317] width 92 height 15
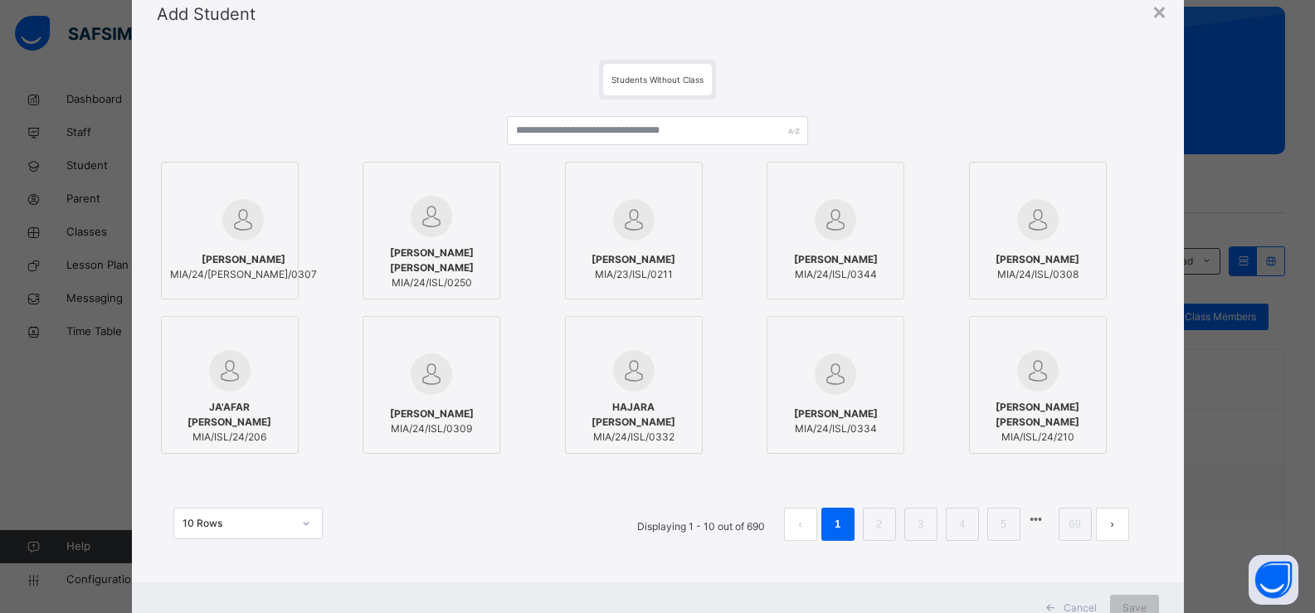
scroll to position [83, 0]
